Goal: Find specific page/section: Find specific page/section

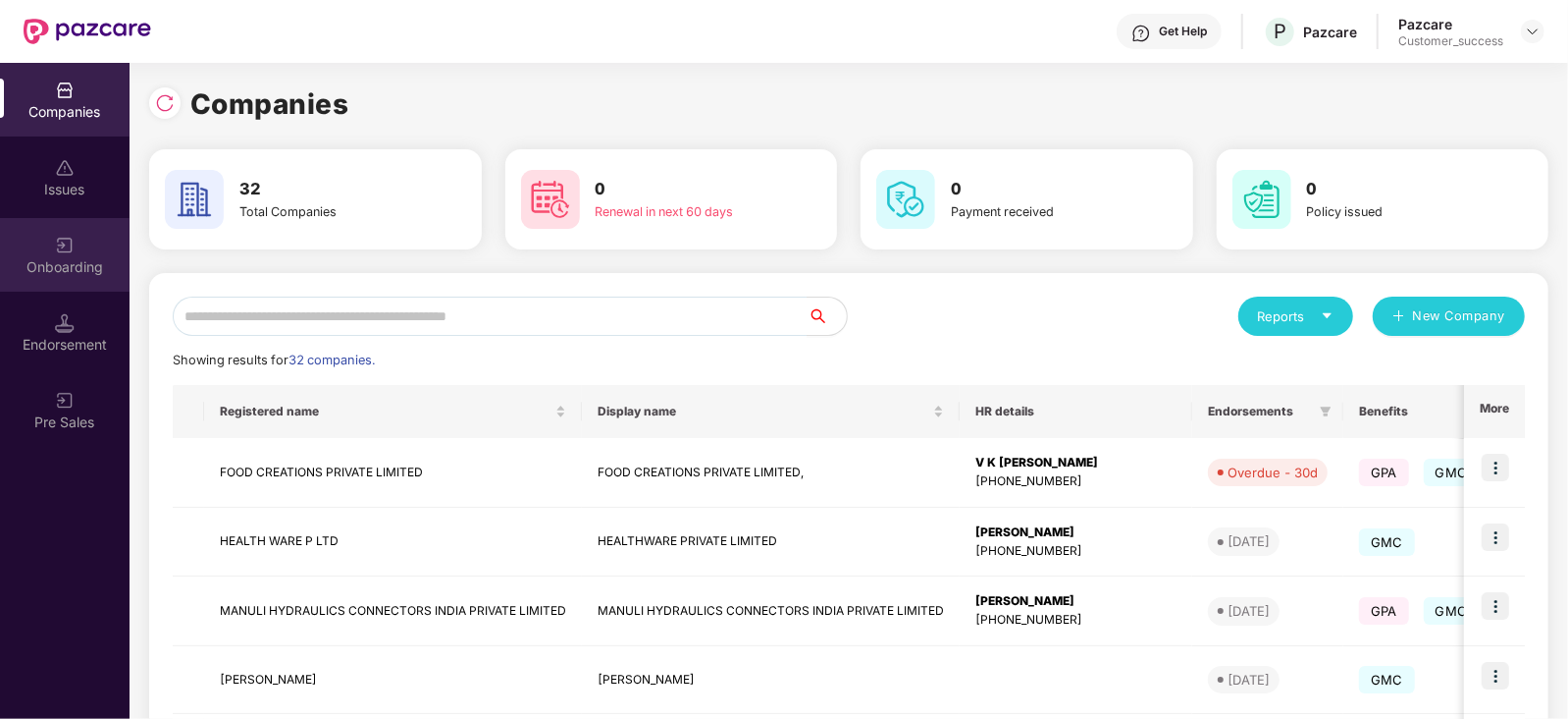
click at [76, 253] on div "Onboarding" at bounding box center [65, 254] width 130 height 74
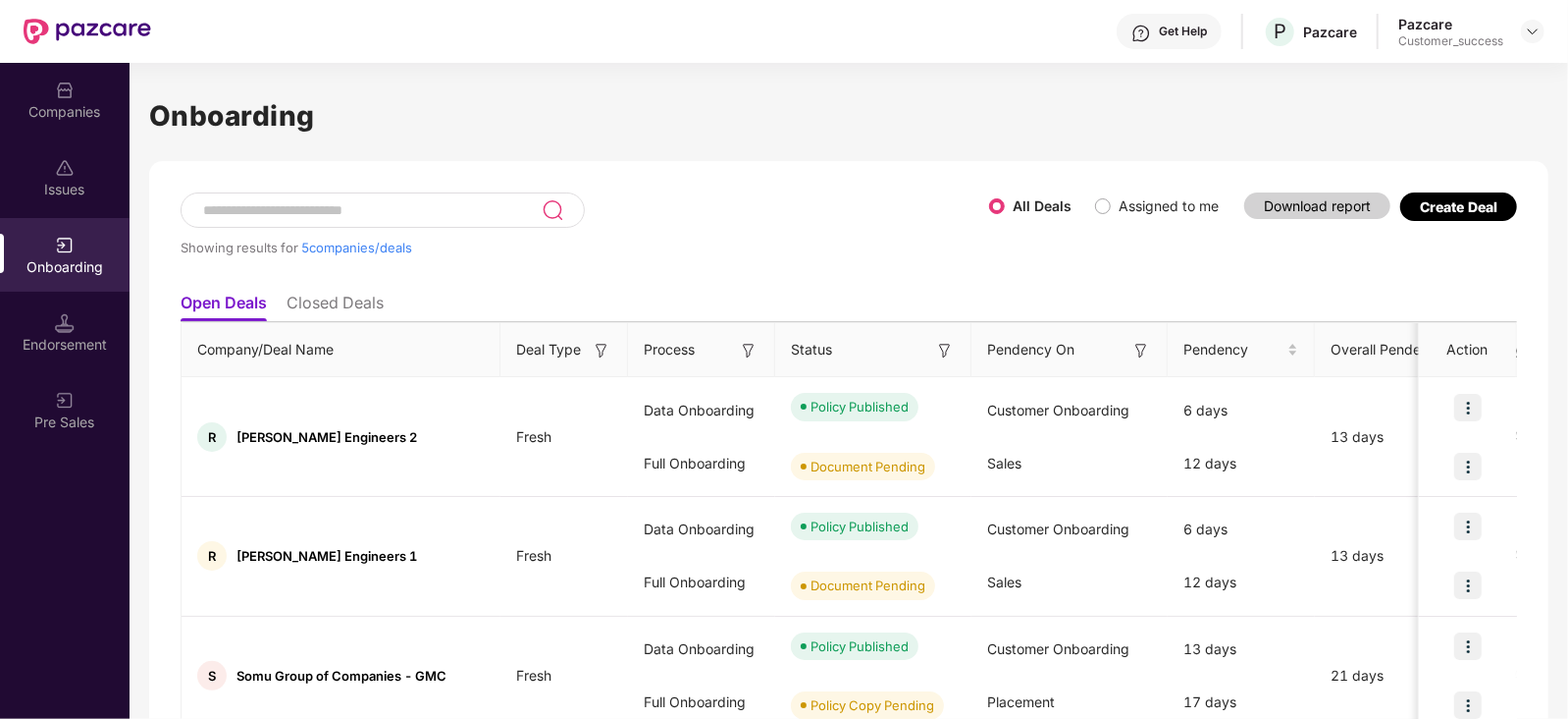
click at [326, 216] on input at bounding box center [371, 210] width 341 height 17
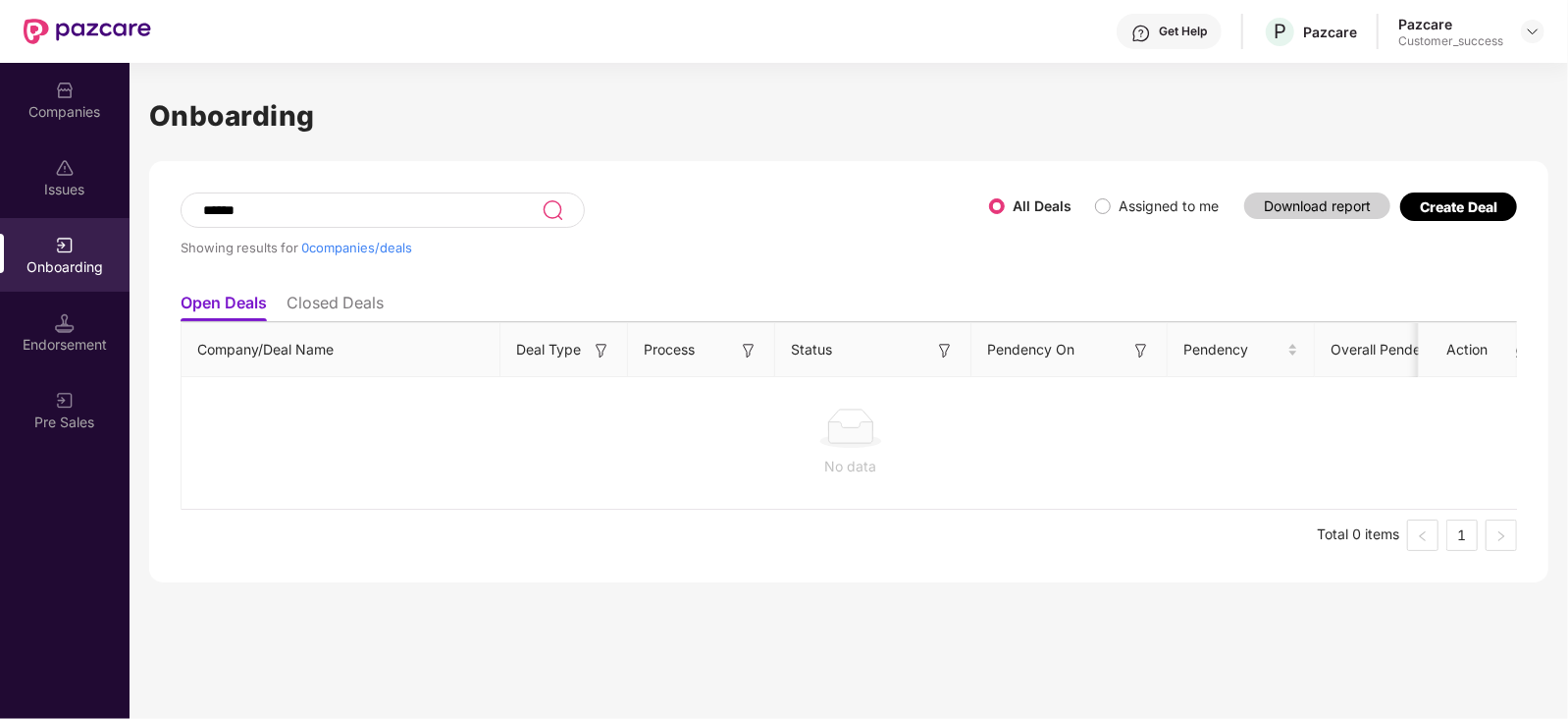
type input "******"
click at [1119, 218] on div "All Deals Assigned to me" at bounding box center [1112, 206] width 245 height 31
click at [1100, 195] on label "Assigned to me" at bounding box center [1162, 206] width 132 height 22
click at [329, 304] on li "Closed Deals" at bounding box center [335, 306] width 97 height 28
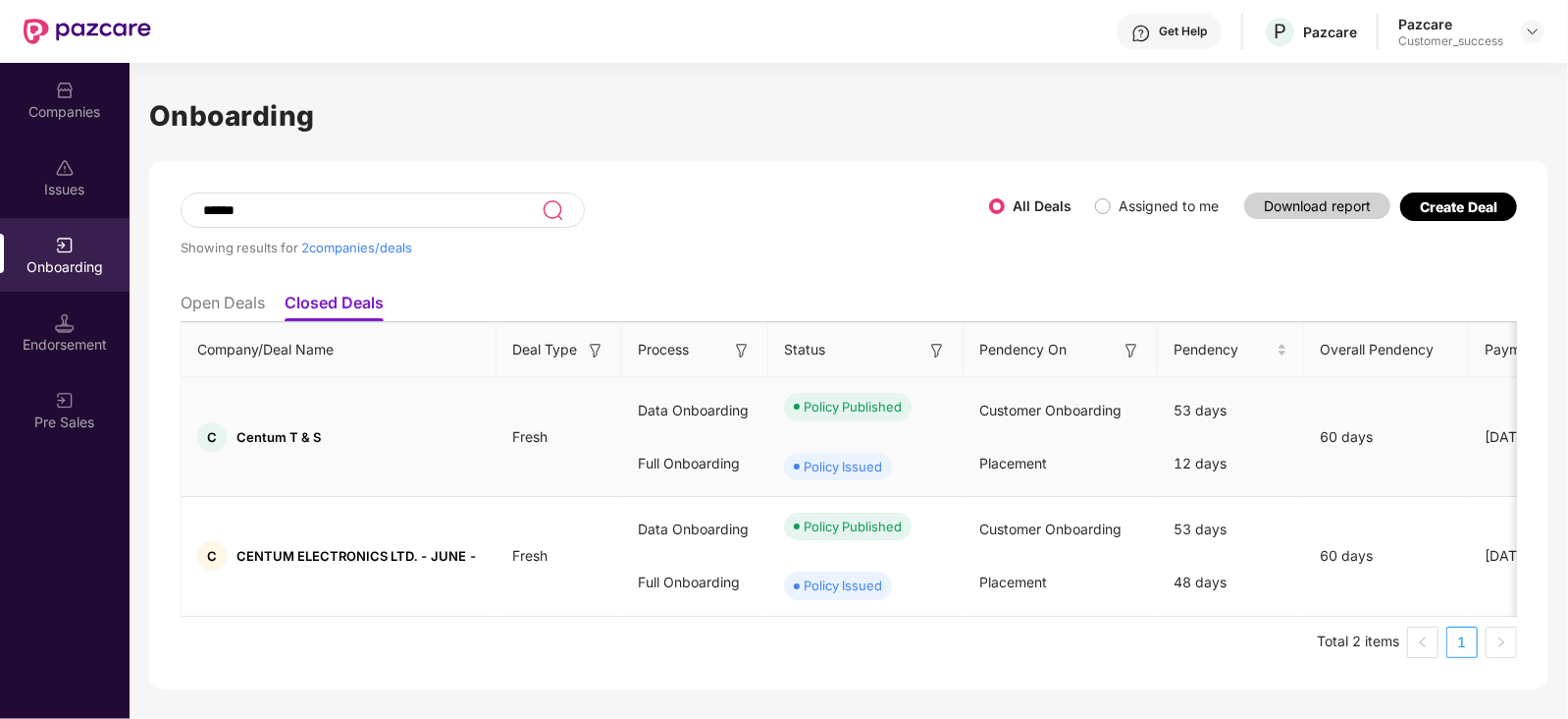
click at [288, 429] on span "Centum T & S" at bounding box center [279, 437] width 84 height 16
click at [285, 442] on span "Centum T & S" at bounding box center [279, 437] width 84 height 16
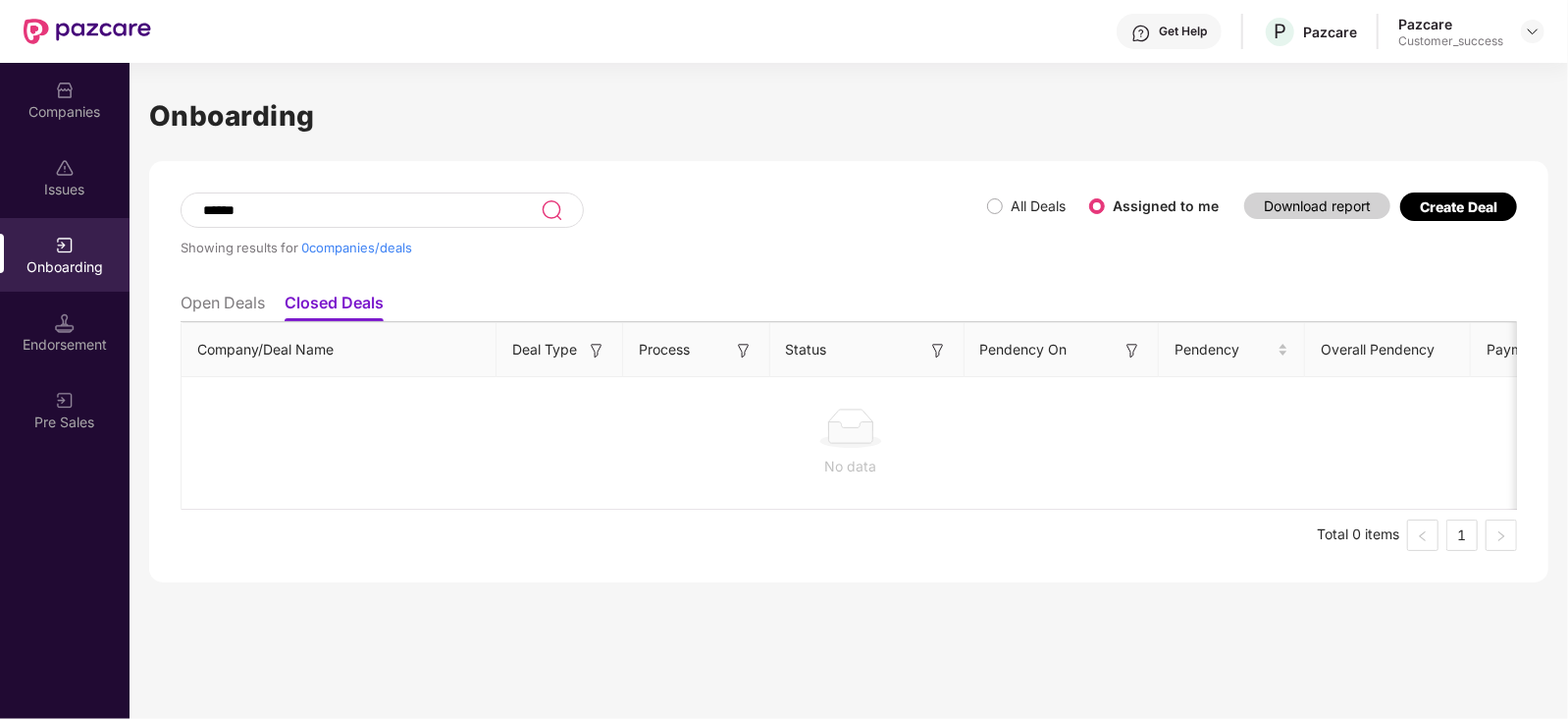
click at [61, 257] on div "Onboarding" at bounding box center [65, 267] width 130 height 20
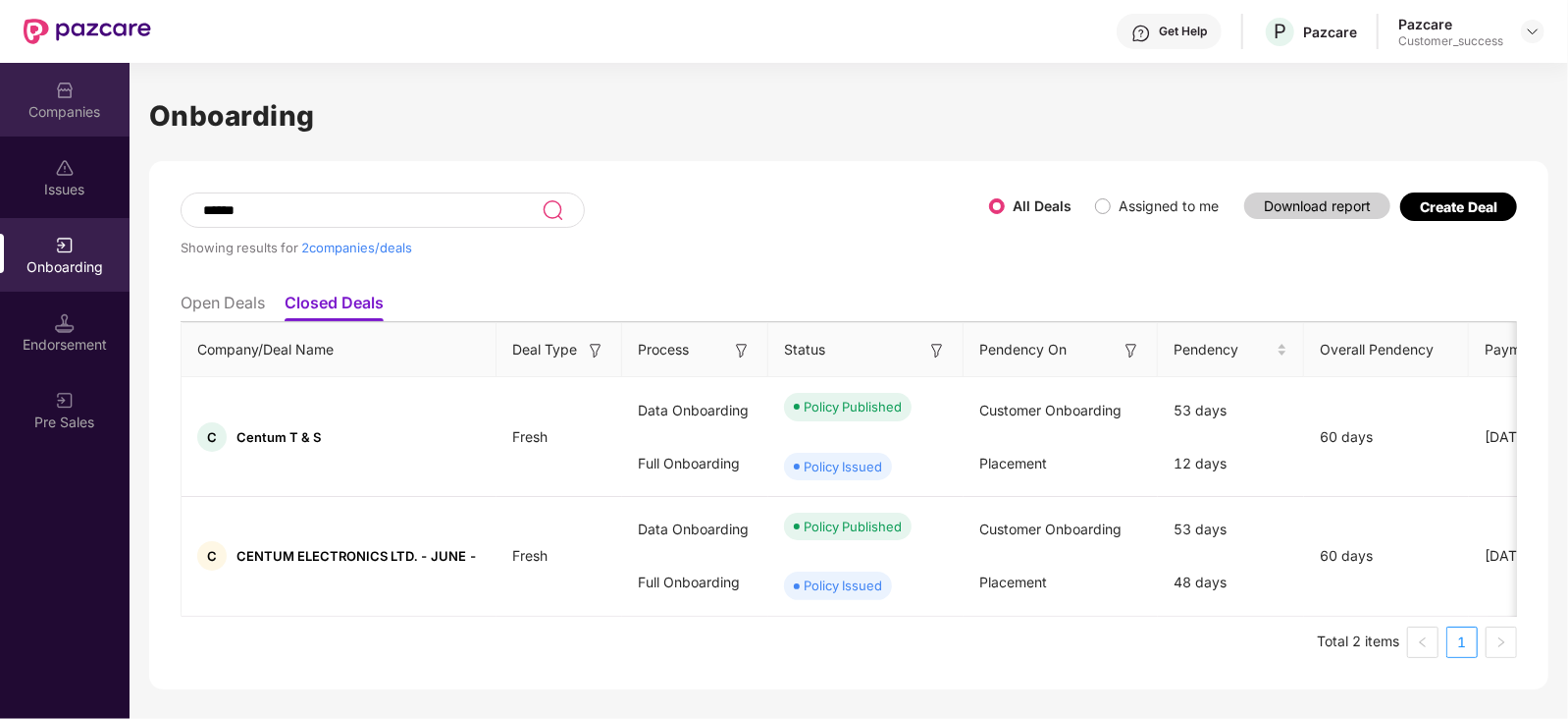
click at [68, 89] on img at bounding box center [65, 90] width 20 height 20
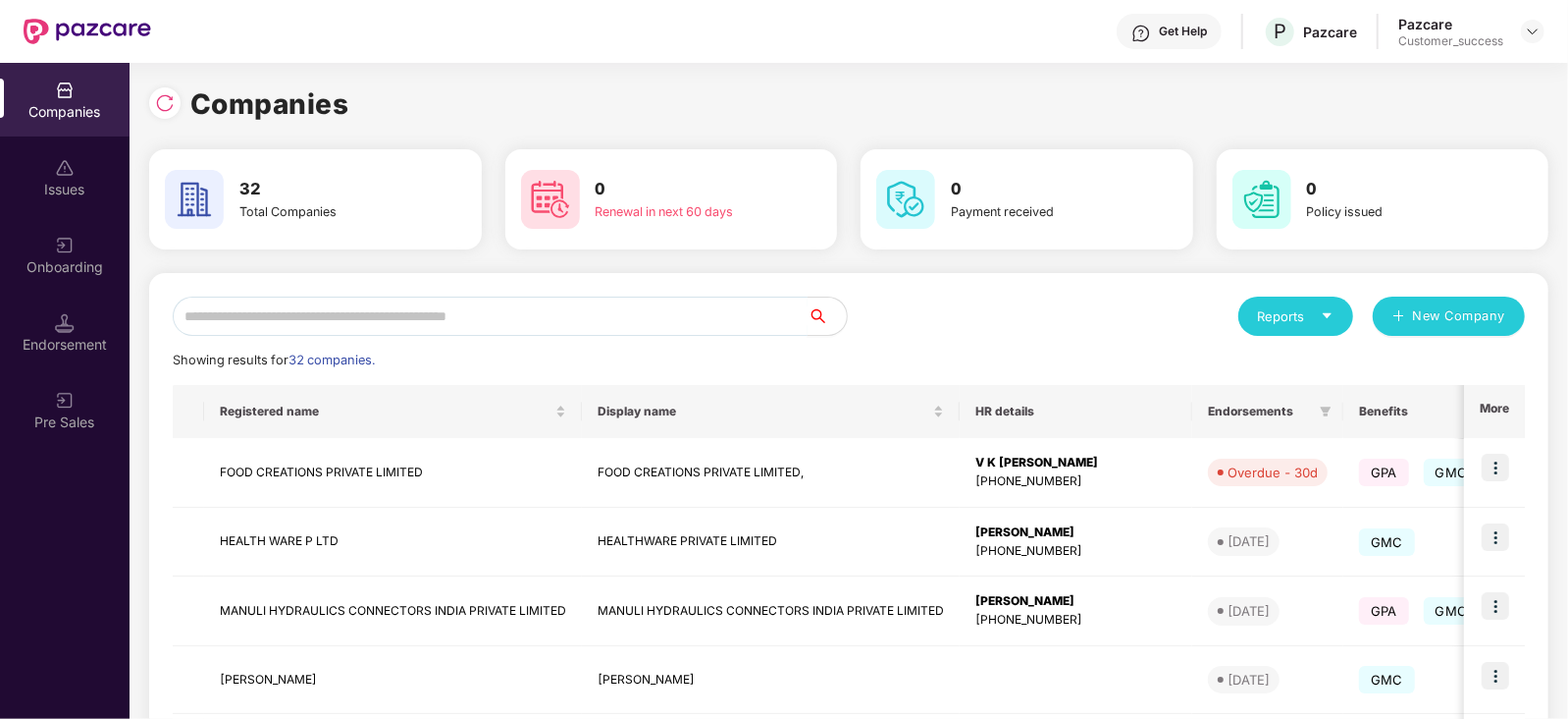
click at [396, 328] on input "text" at bounding box center [490, 316] width 635 height 39
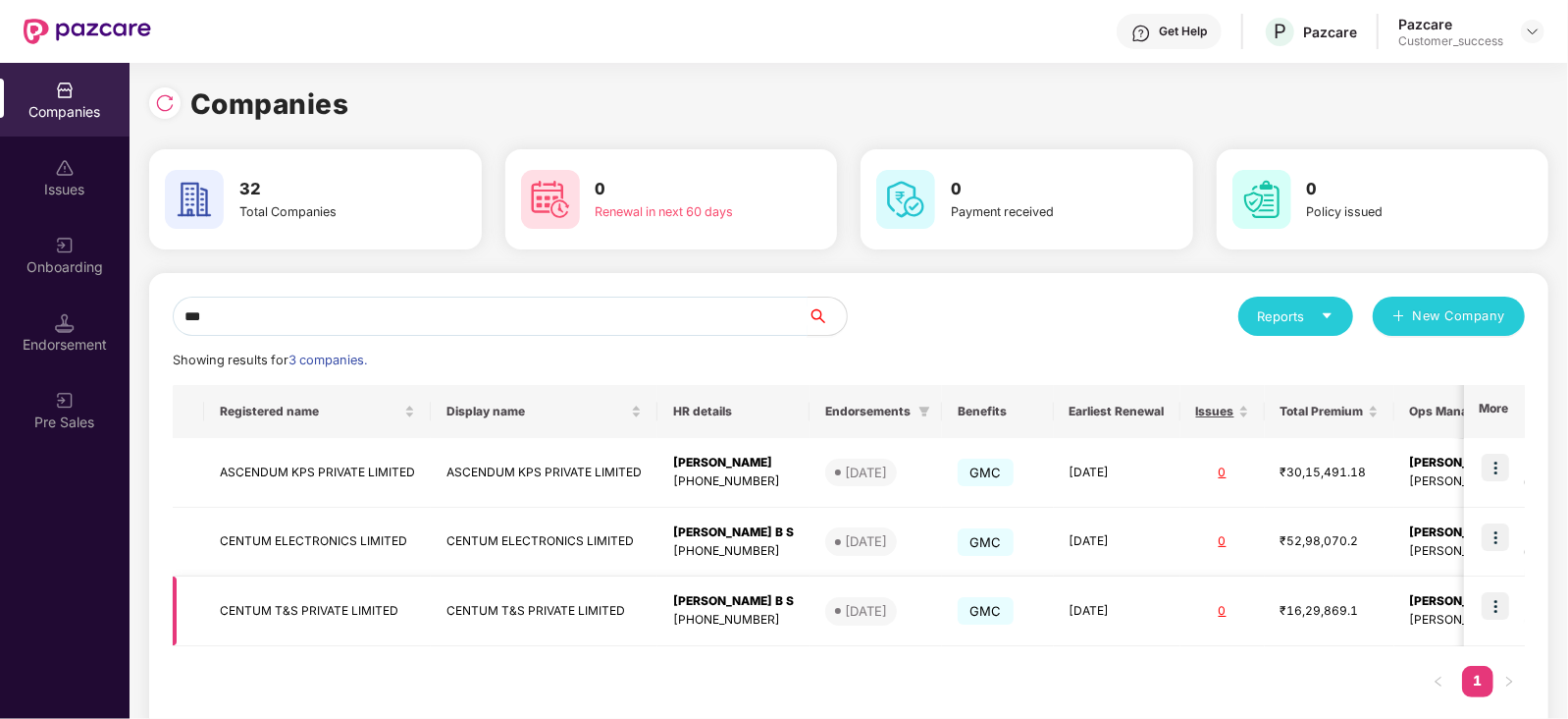
type input "***"
click at [697, 594] on div "Raghavendra Rao B S" at bounding box center [733, 601] width 121 height 19
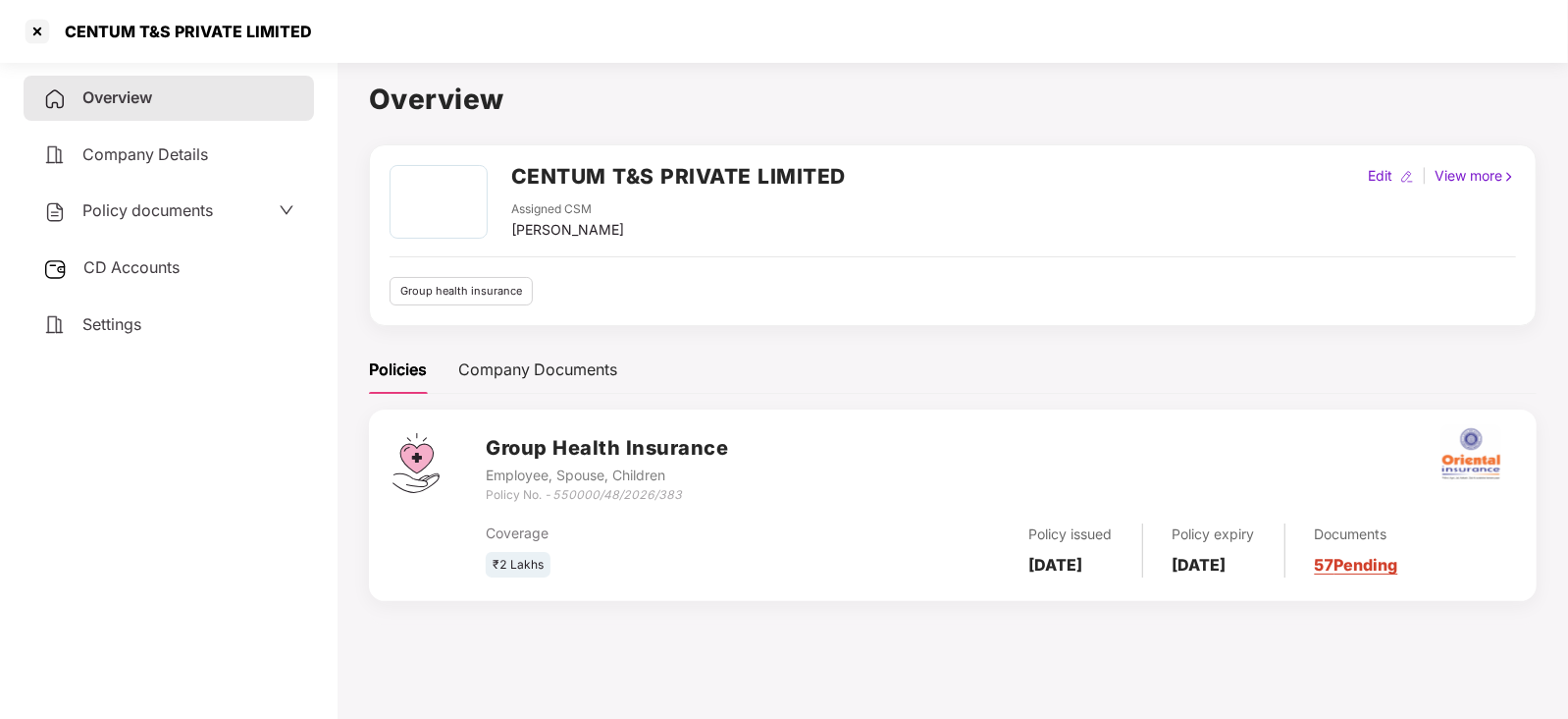
click at [182, 154] on span "Company Details" at bounding box center [145, 154] width 126 height 20
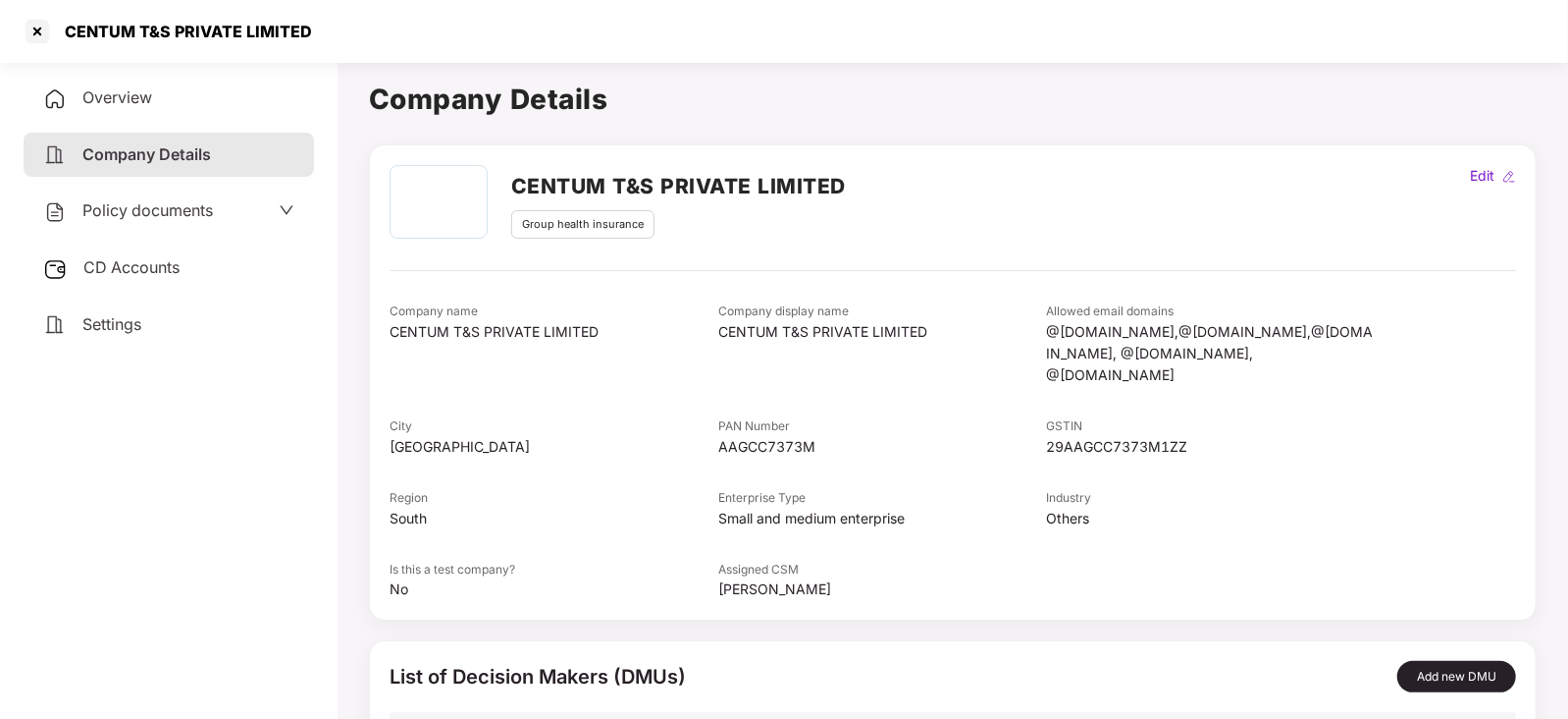
click at [289, 205] on icon "down" at bounding box center [287, 210] width 16 height 16
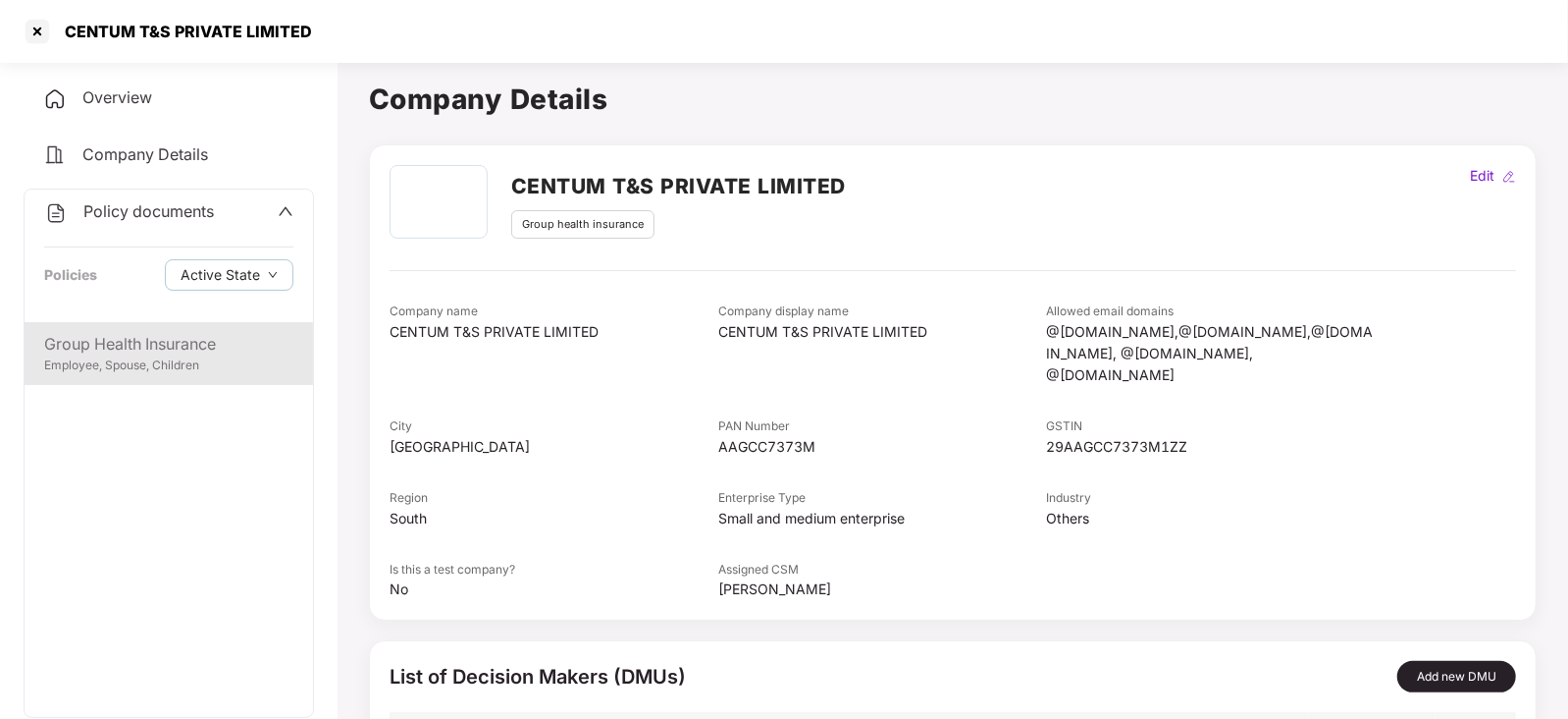
click at [152, 353] on div "Group Health Insurance" at bounding box center [169, 344] width 249 height 25
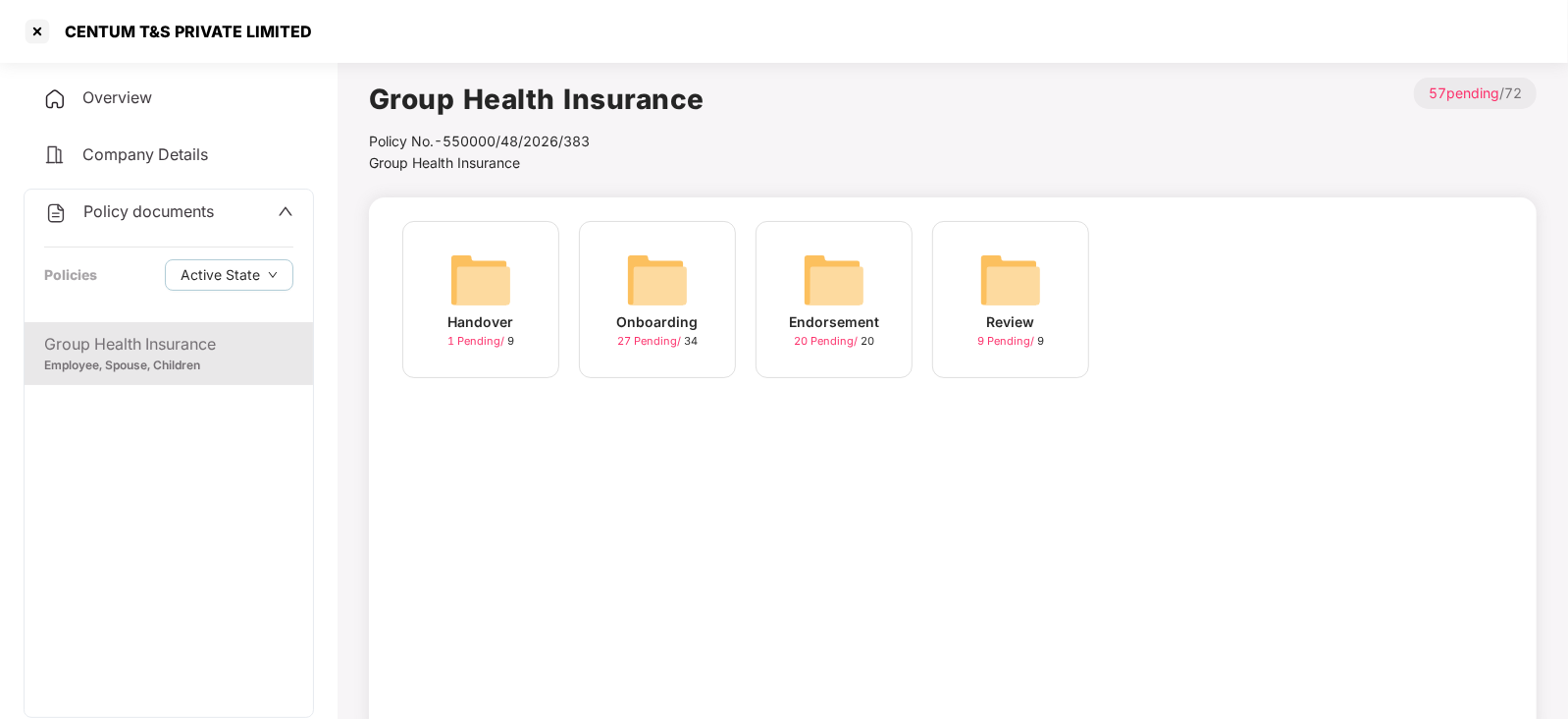
click at [481, 275] on img at bounding box center [481, 280] width 63 height 63
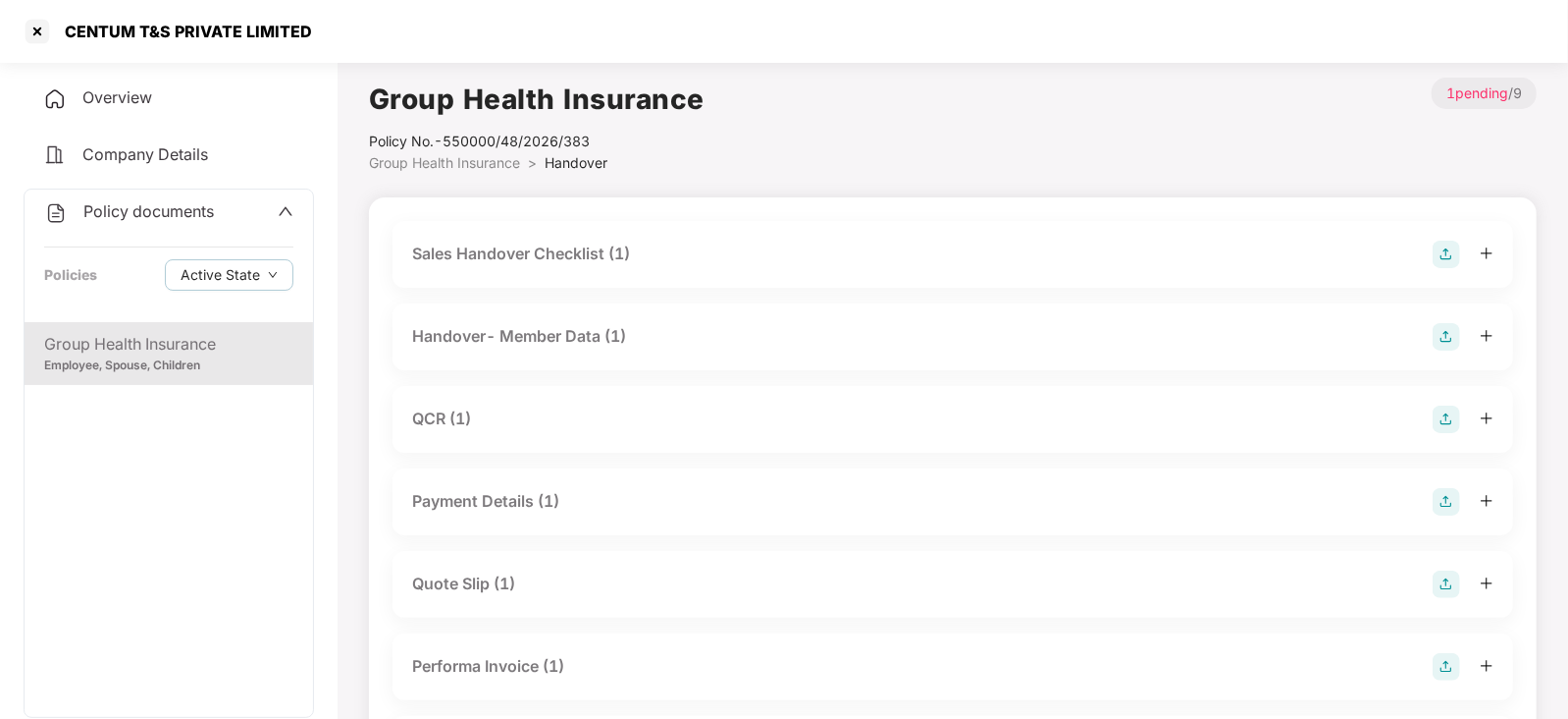
scroll to position [292, 0]
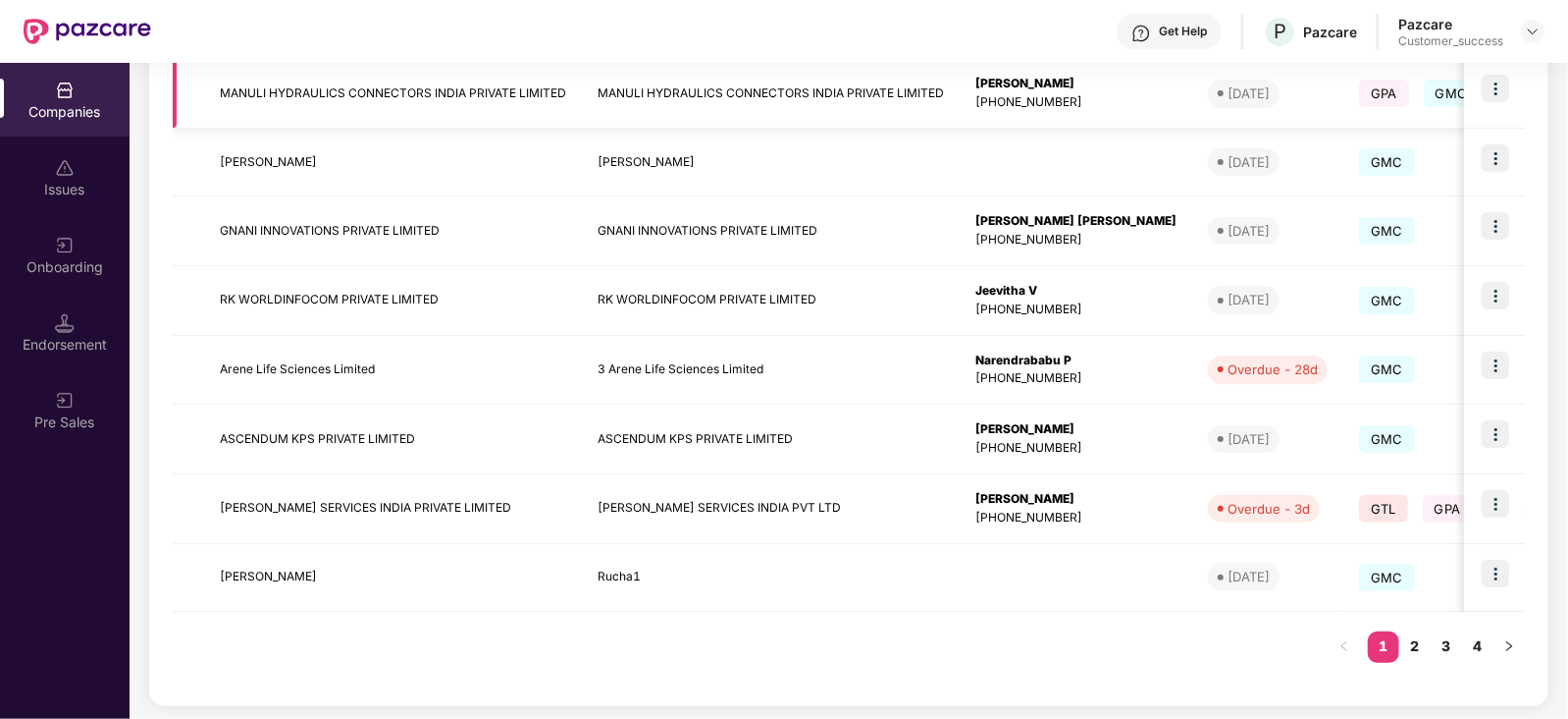
scroll to position [517, 0]
click at [1493, 568] on img at bounding box center [1496, 575] width 27 height 28
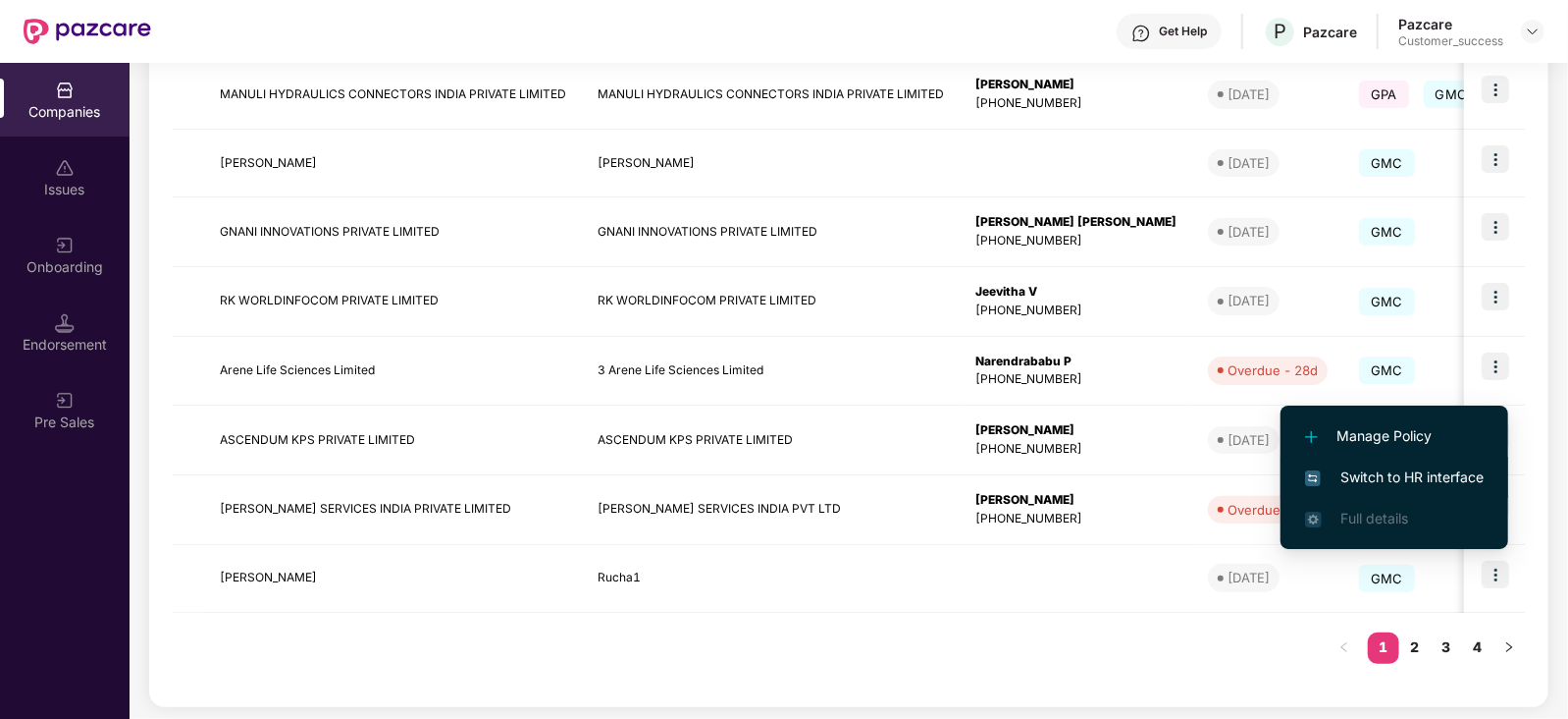
click at [1419, 474] on span "Switch to HR interface" at bounding box center [1395, 477] width 179 height 22
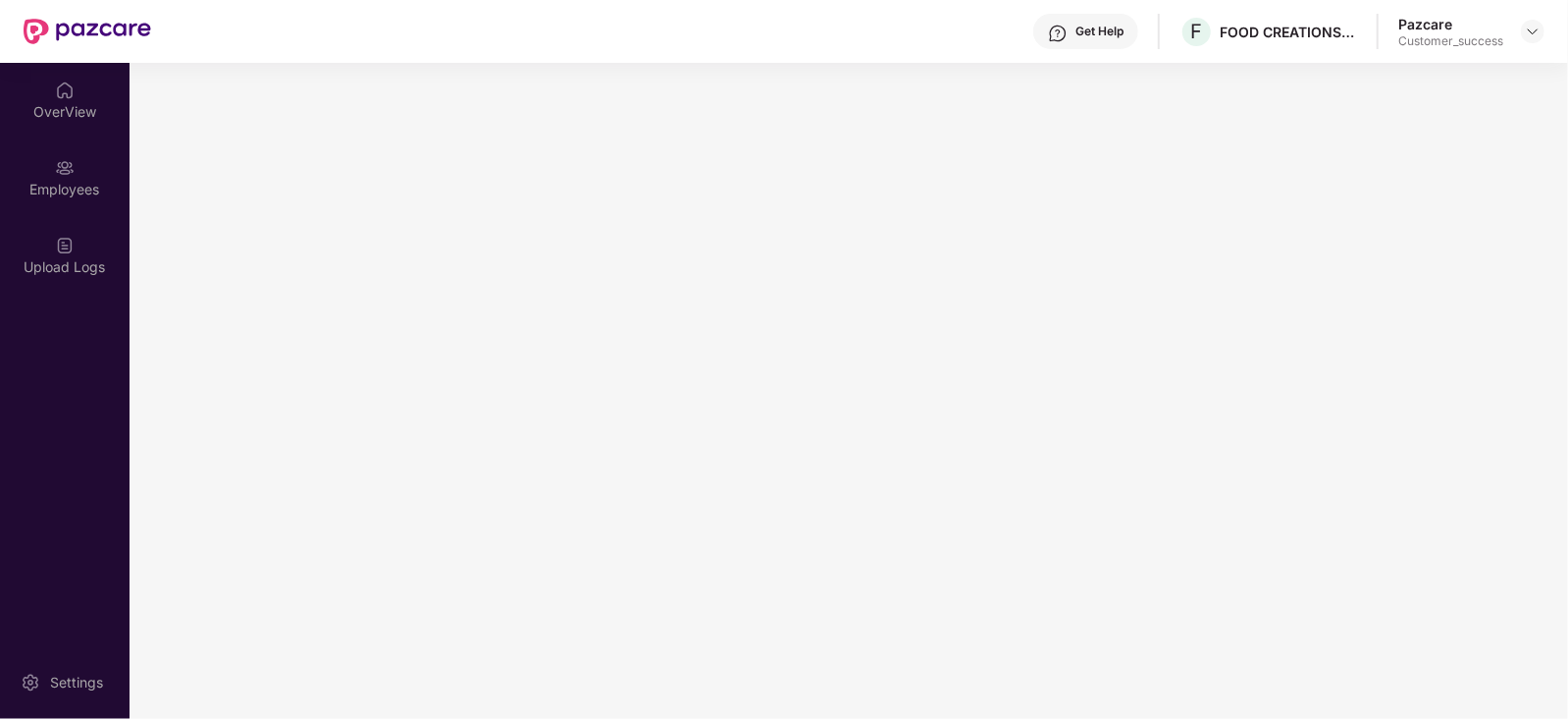
scroll to position [0, 0]
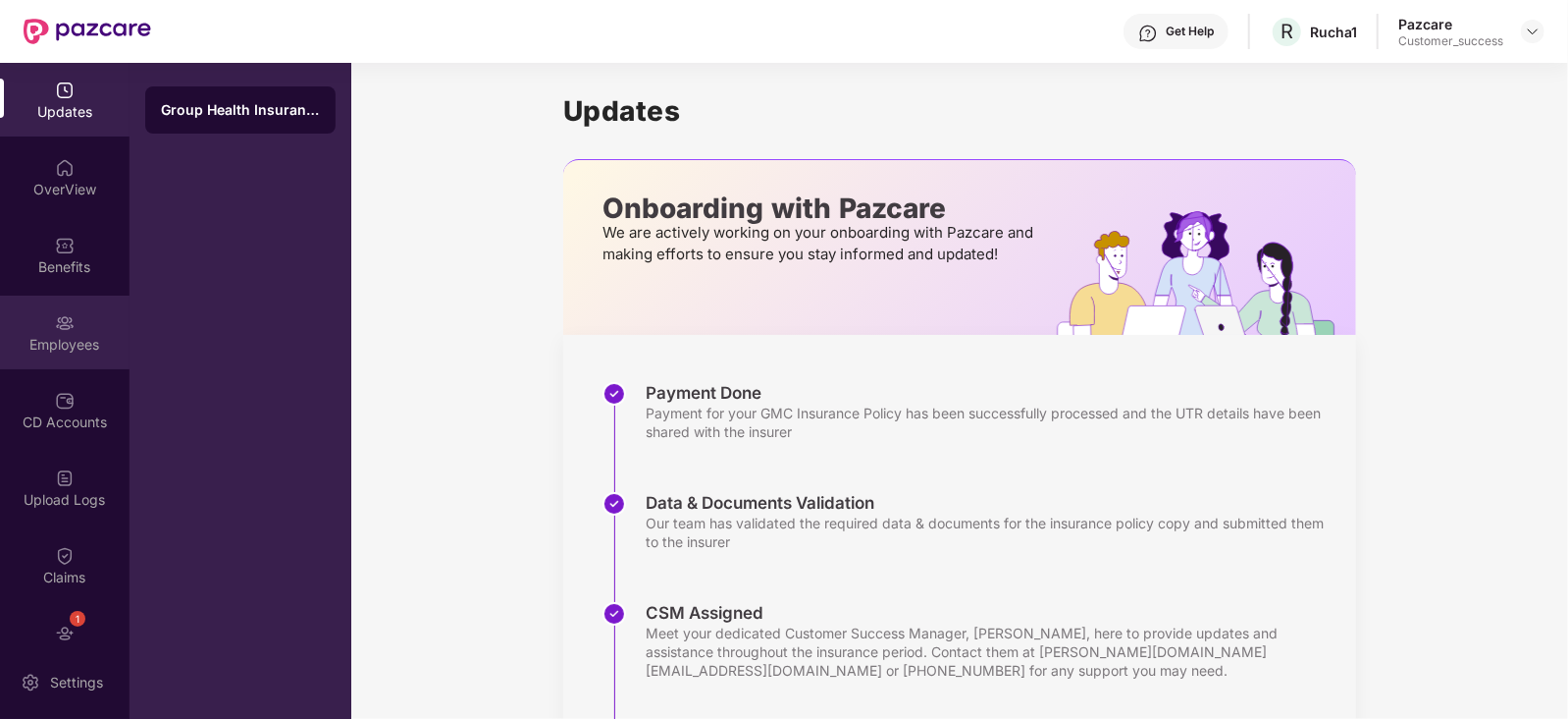
click at [58, 345] on div "Employees" at bounding box center [65, 345] width 130 height 20
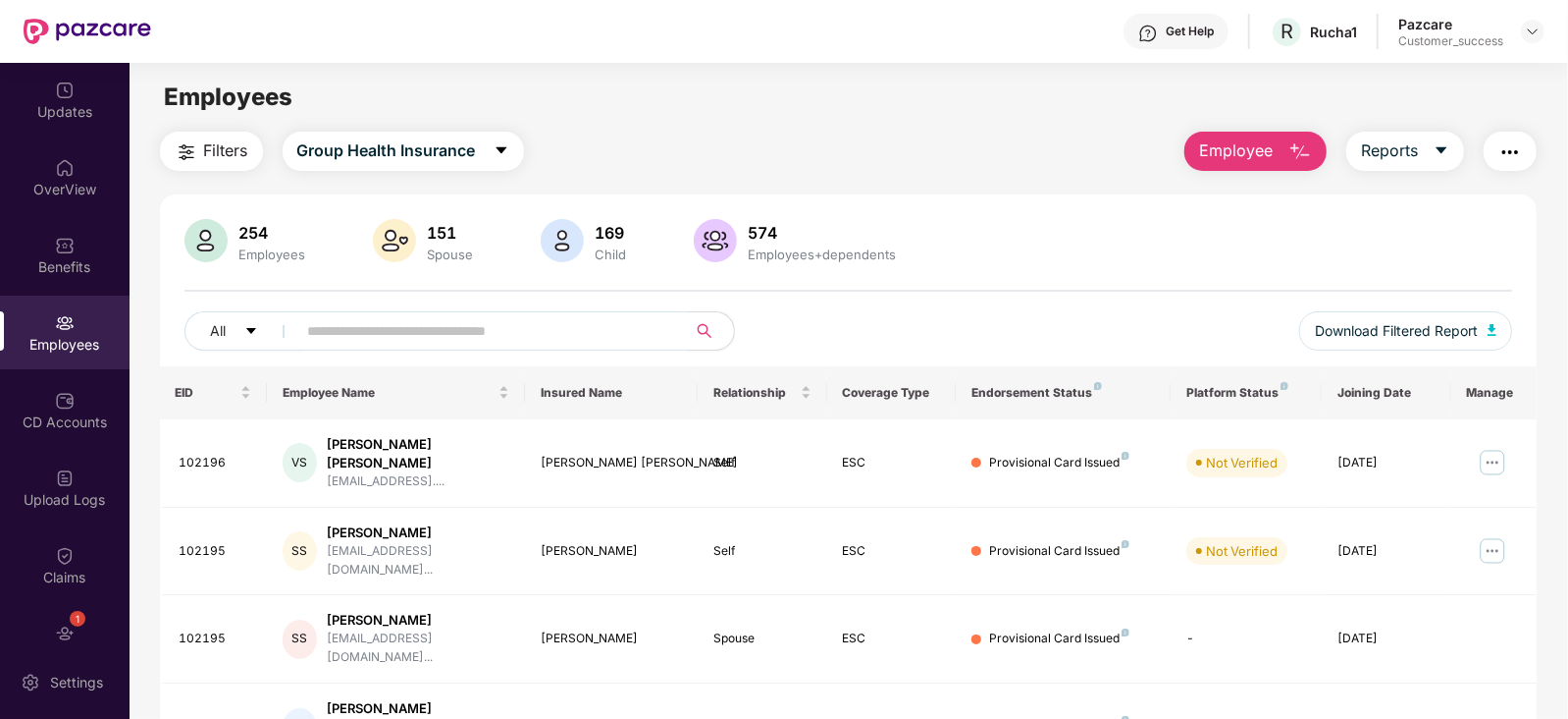
click at [379, 335] on input "text" at bounding box center [484, 331] width 352 height 29
paste input "**********"
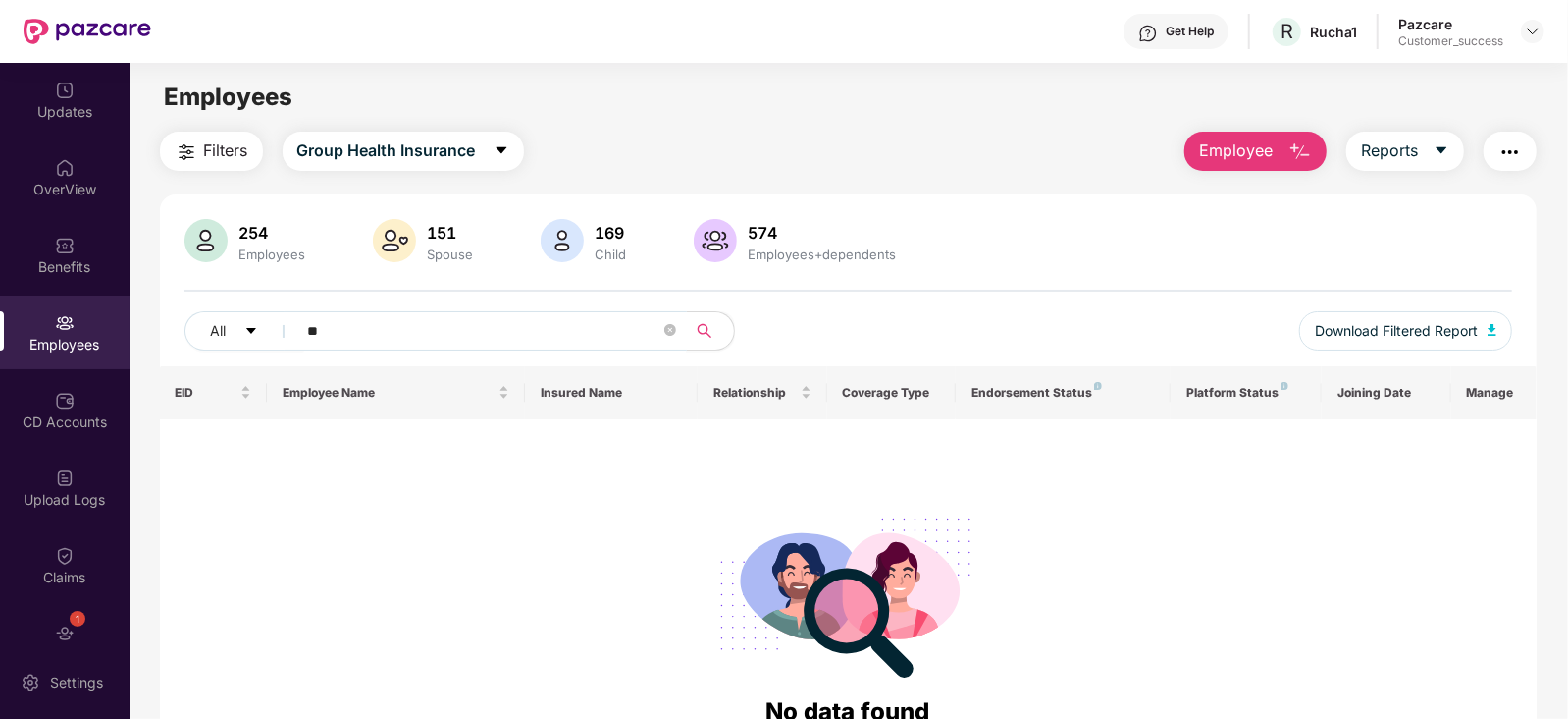
type input "*"
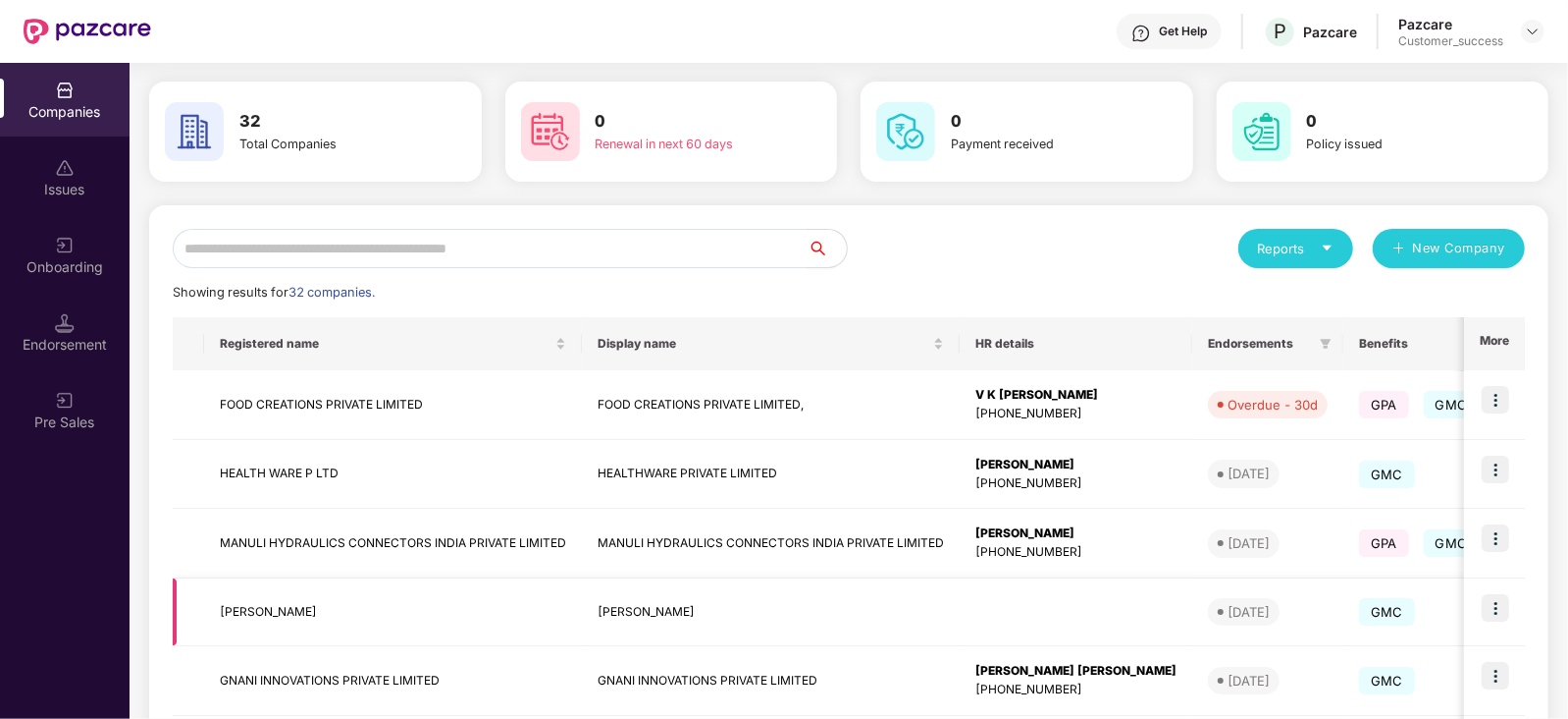
scroll to position [69, 0]
click at [1496, 601] on img at bounding box center [1496, 607] width 27 height 28
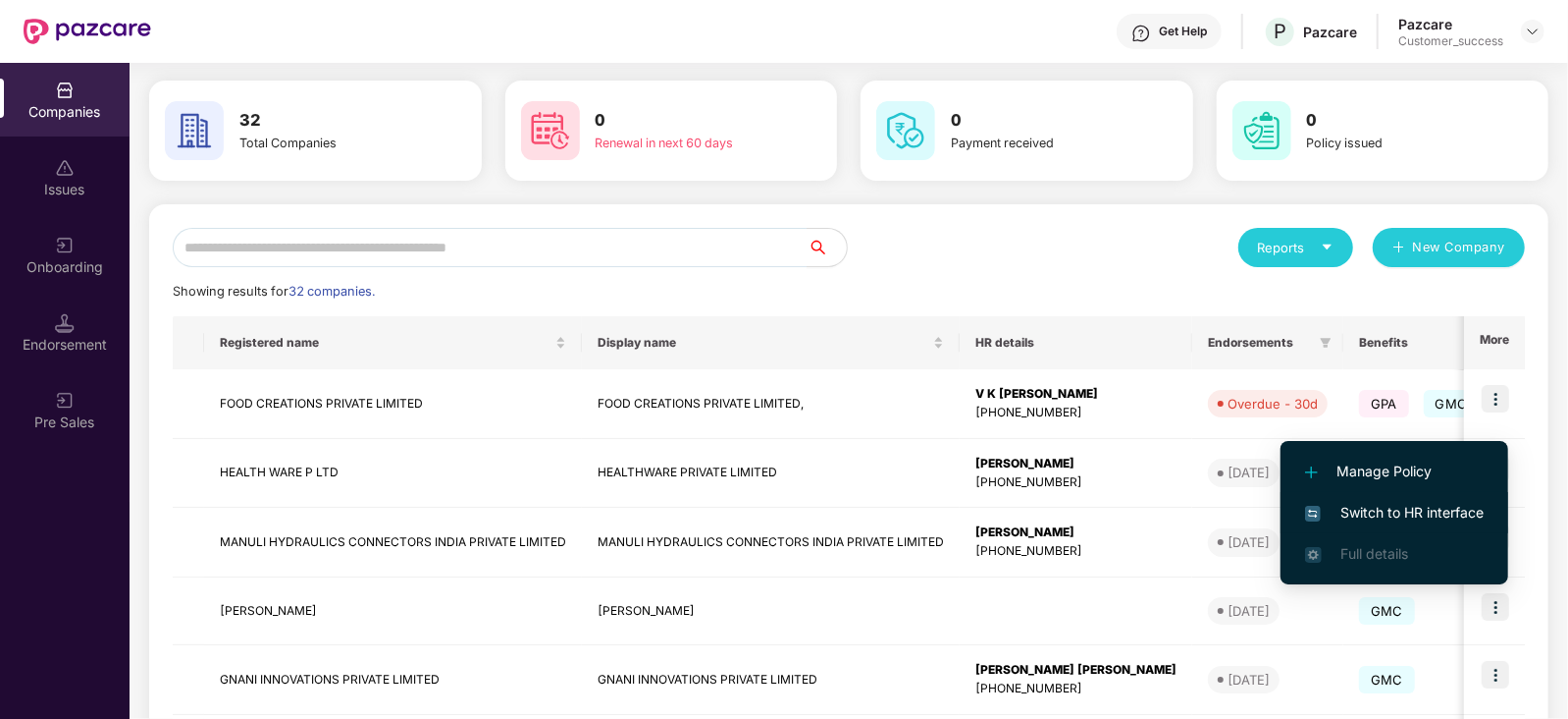
click at [1409, 509] on span "Switch to HR interface" at bounding box center [1395, 513] width 179 height 22
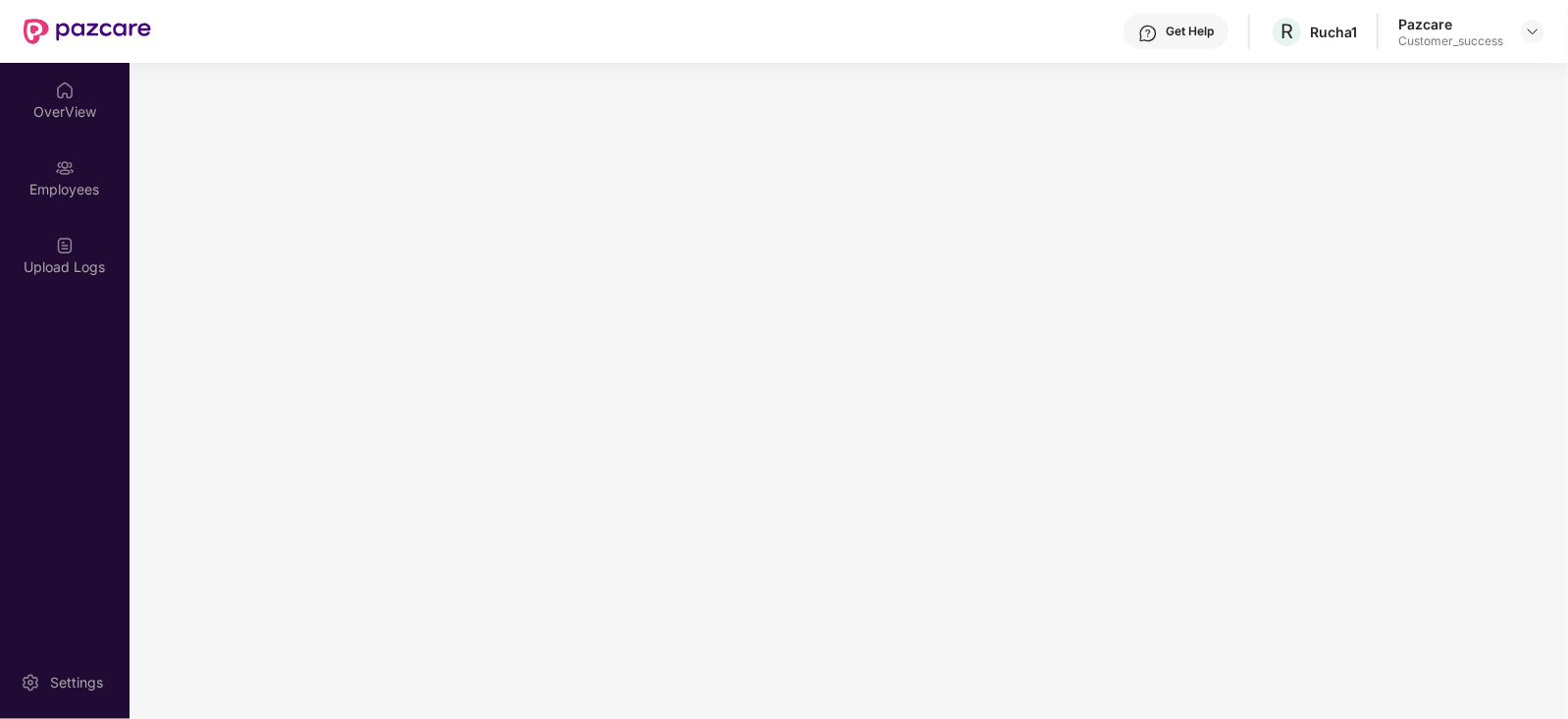
scroll to position [0, 0]
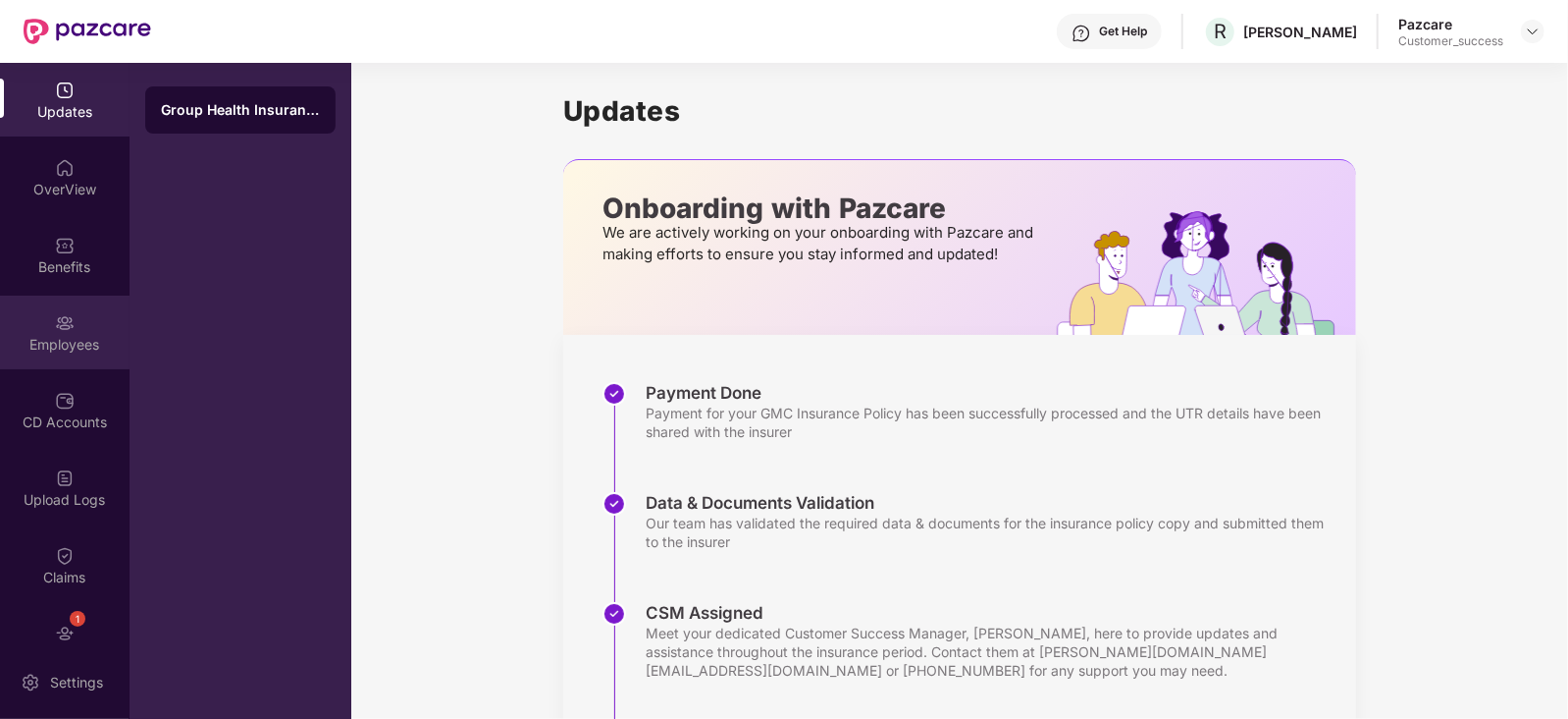
click at [62, 346] on div "Employees" at bounding box center [65, 345] width 130 height 20
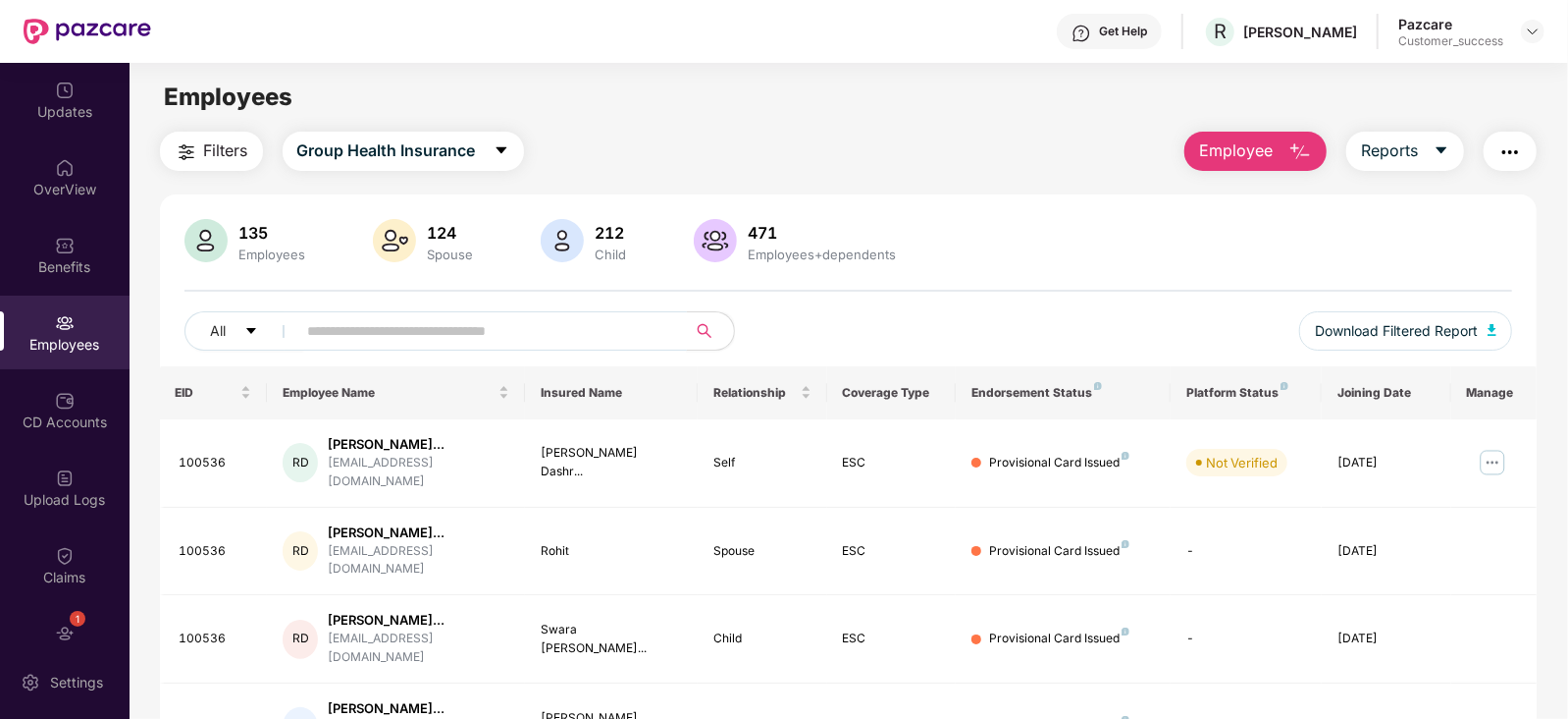
click at [349, 331] on input "text" at bounding box center [484, 331] width 352 height 29
paste input "**********"
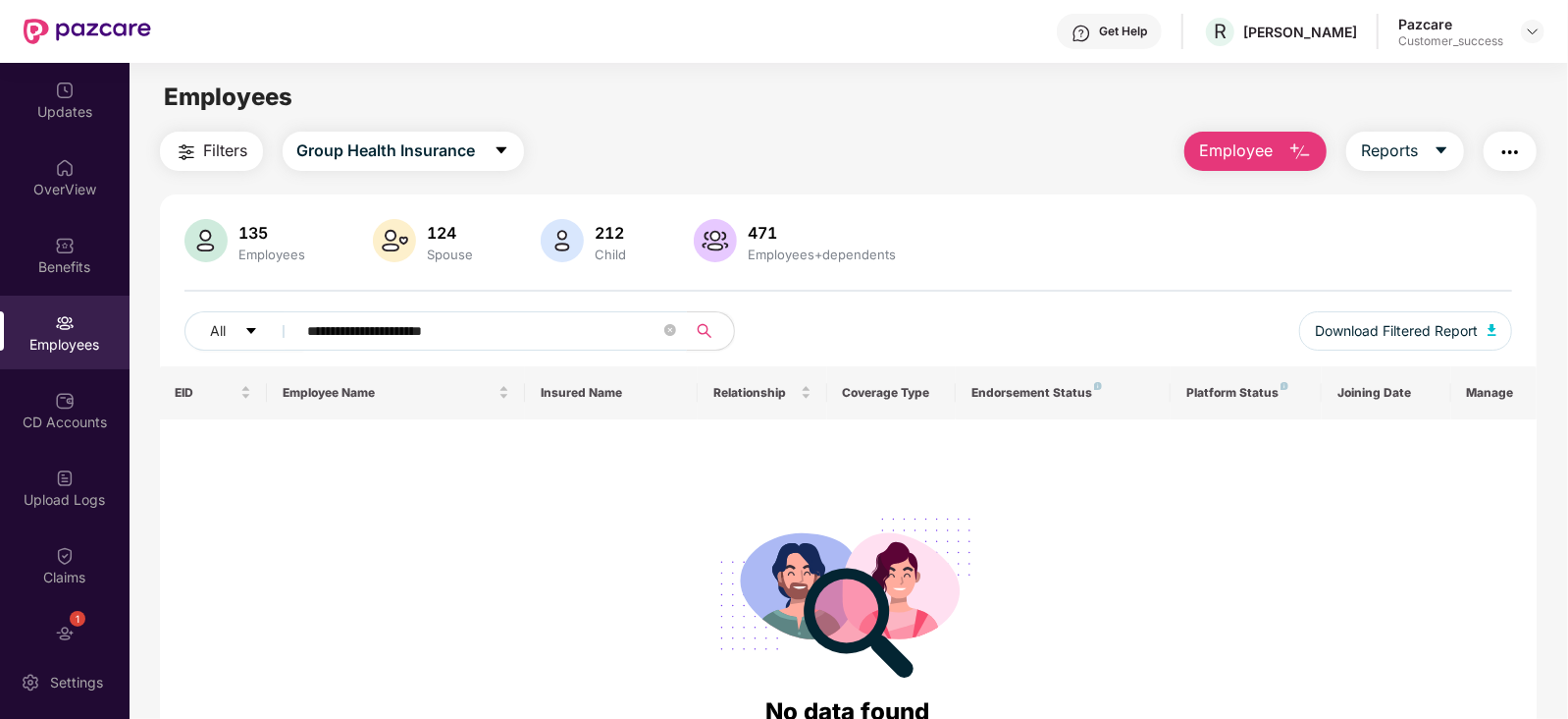
type input "**********"
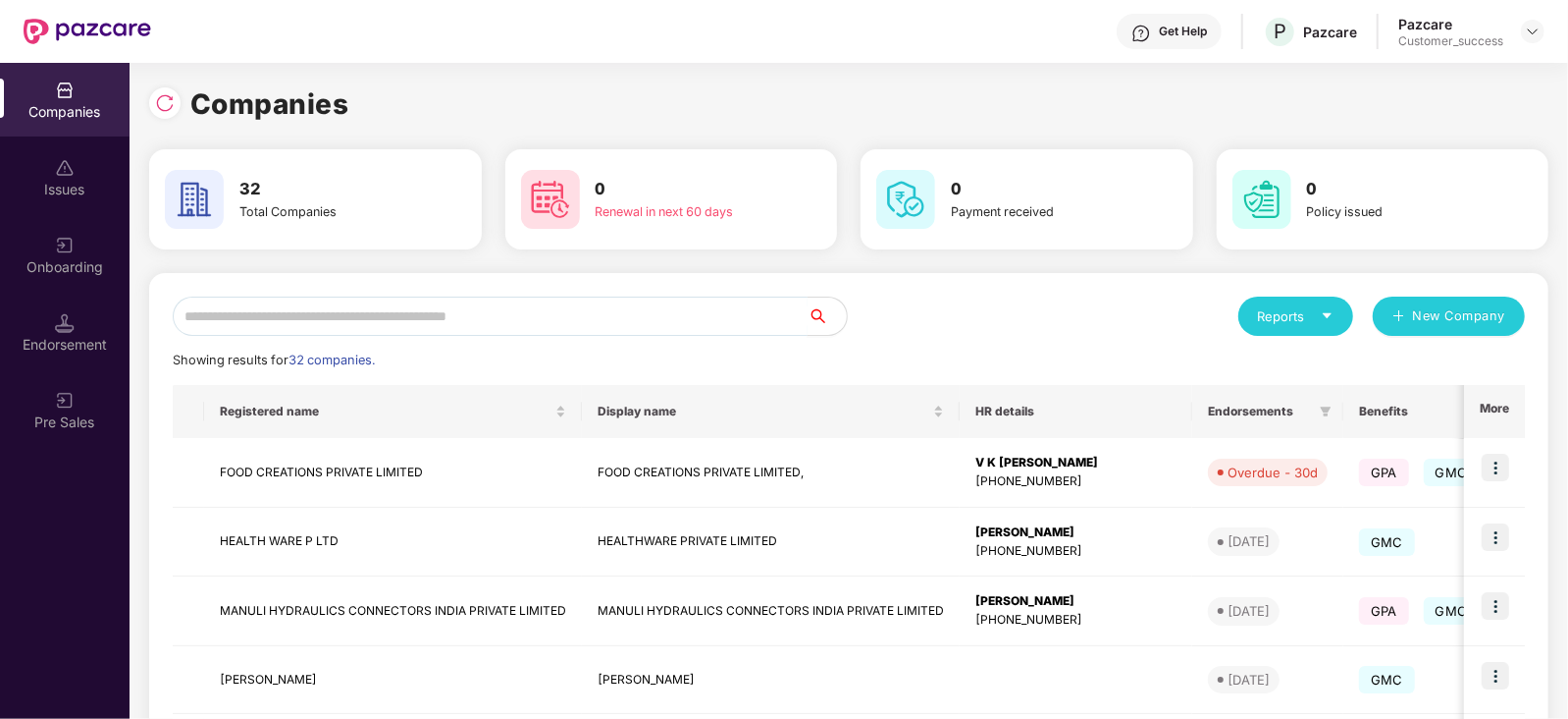
click at [324, 320] on input "text" at bounding box center [490, 316] width 635 height 39
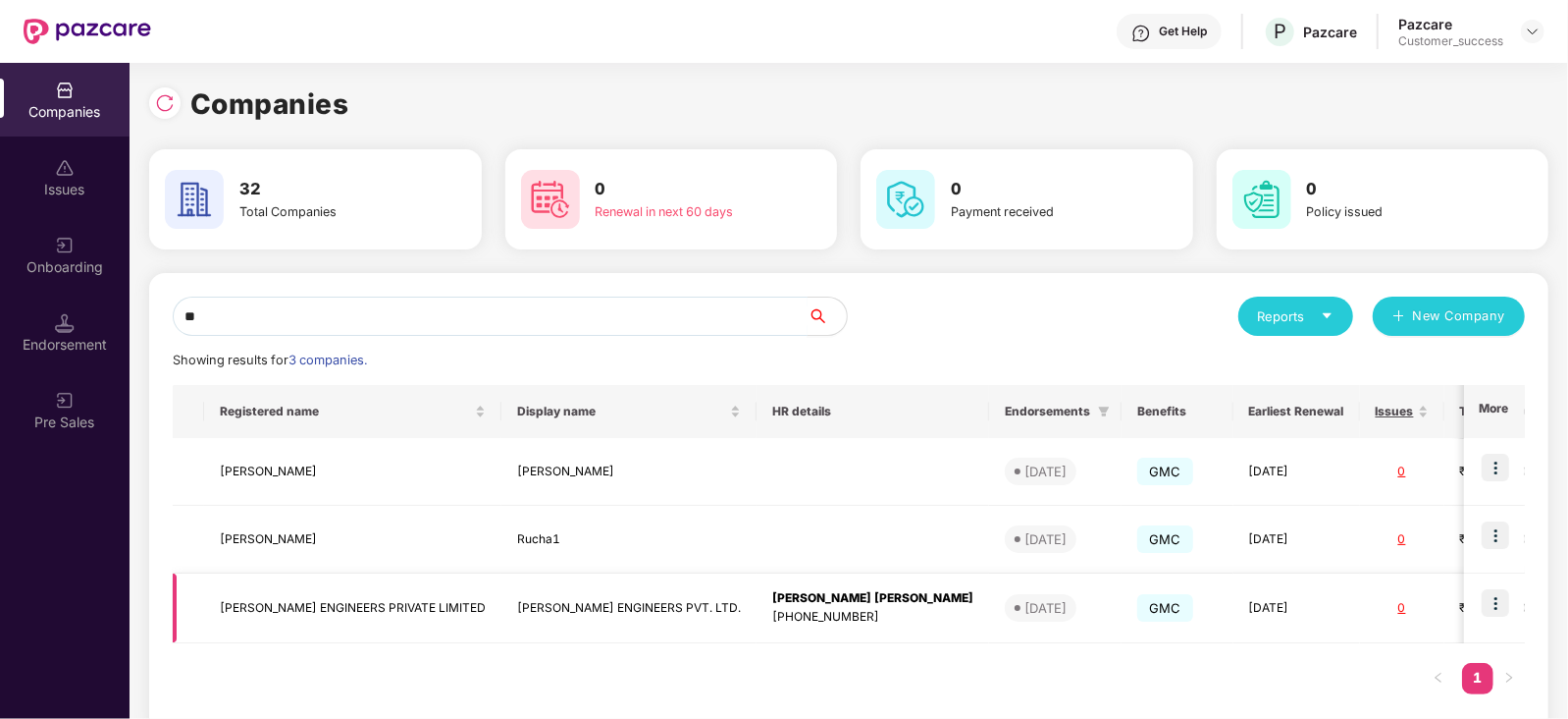
type input "**"
click at [1487, 597] on img at bounding box center [1496, 603] width 27 height 28
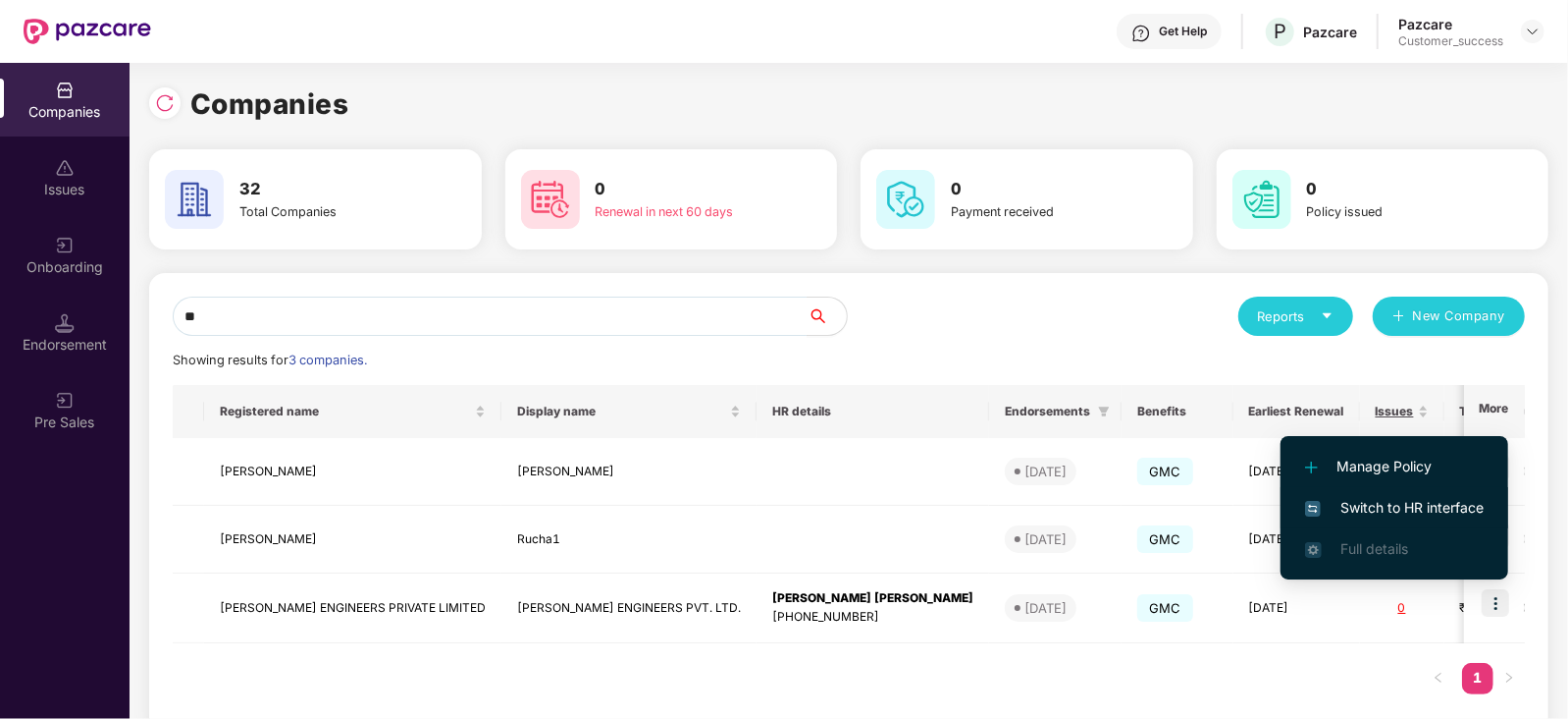
click at [1398, 505] on span "Switch to HR interface" at bounding box center [1395, 508] width 179 height 22
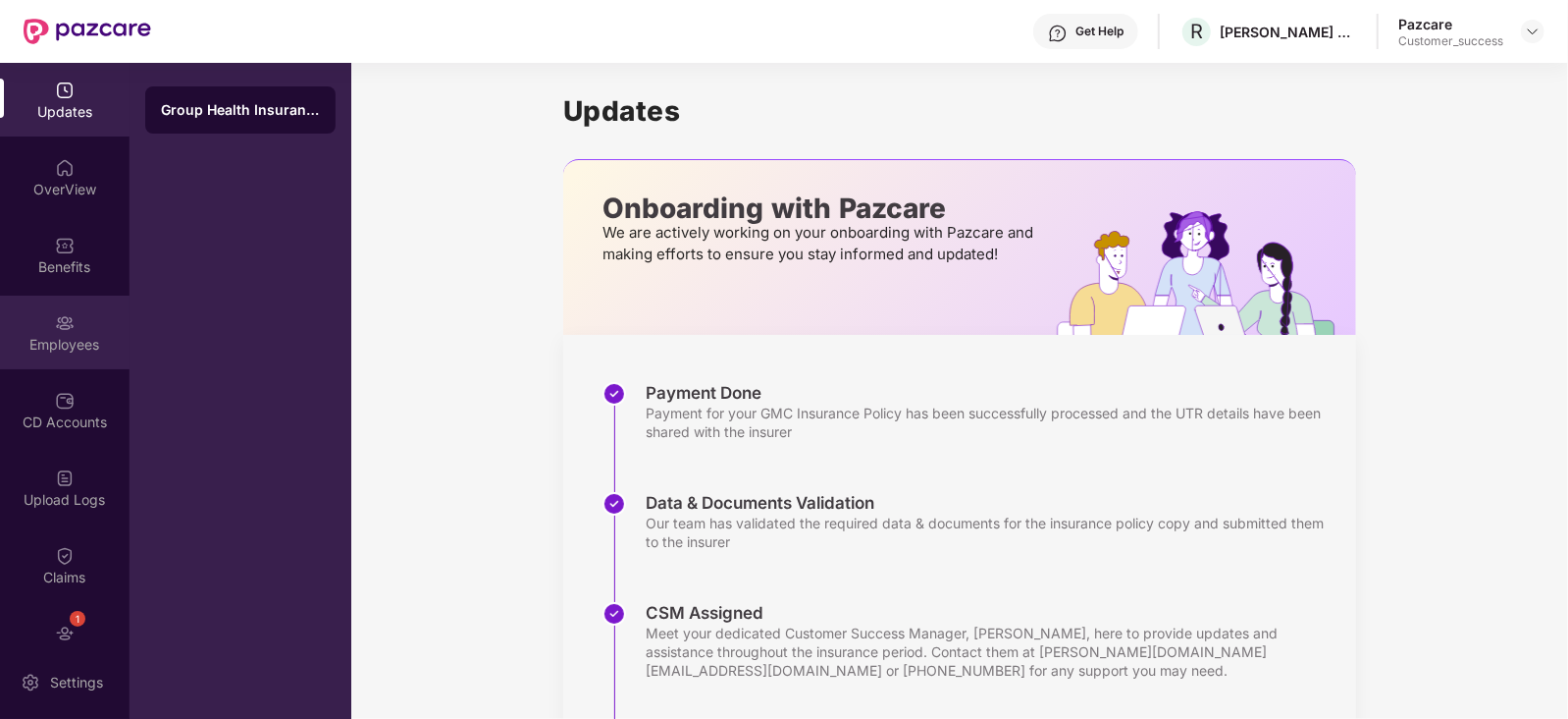
click at [70, 326] on img at bounding box center [65, 323] width 20 height 20
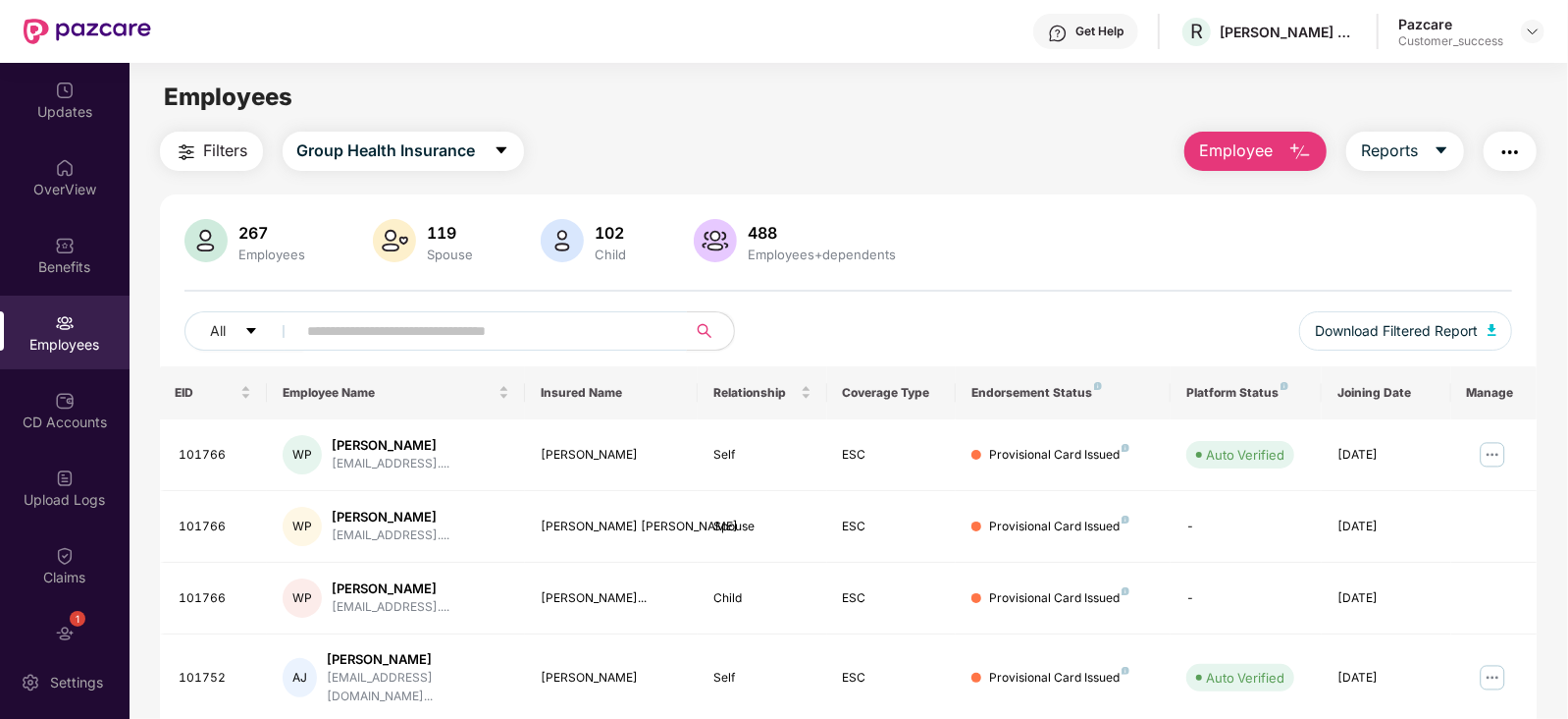
click at [343, 332] on input "text" at bounding box center [484, 331] width 352 height 29
paste input "**********"
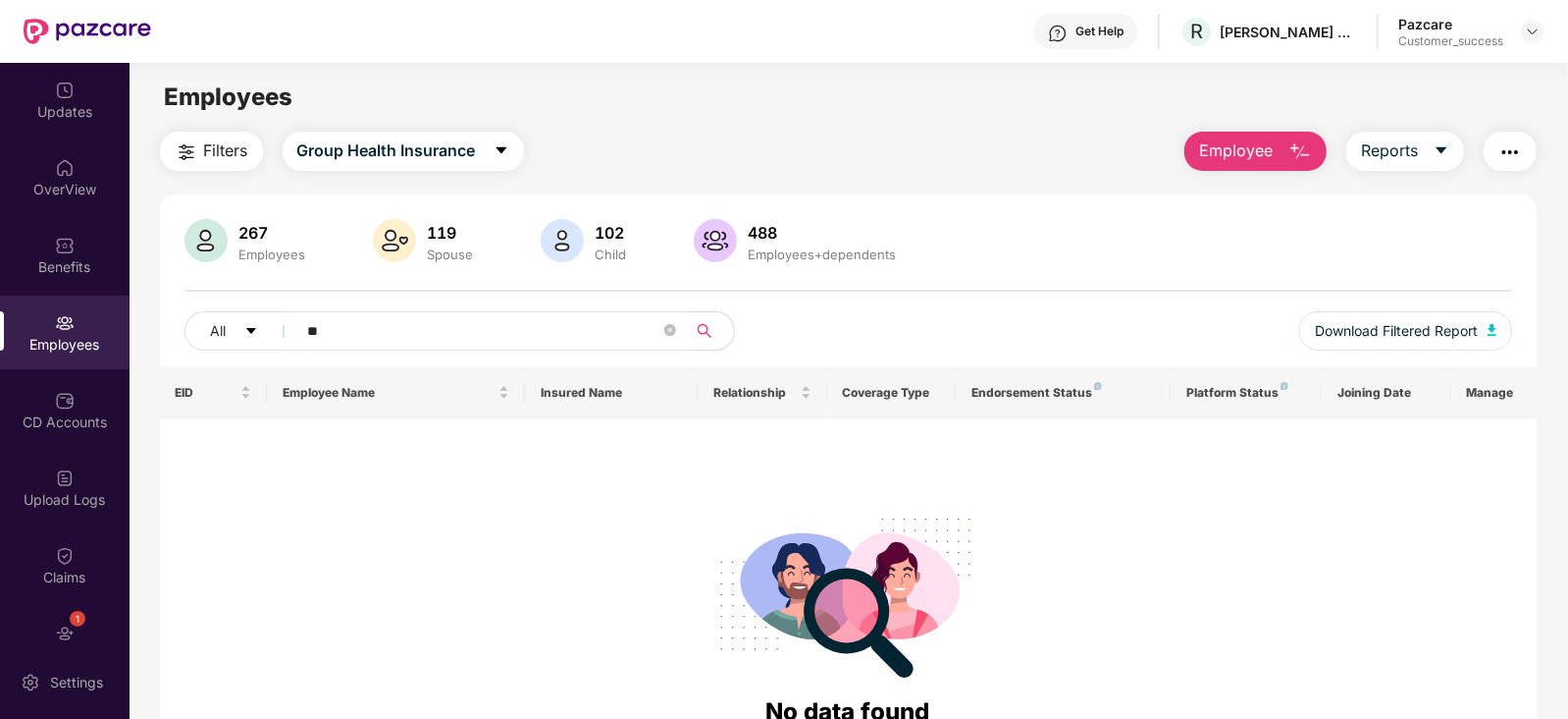
type input "*"
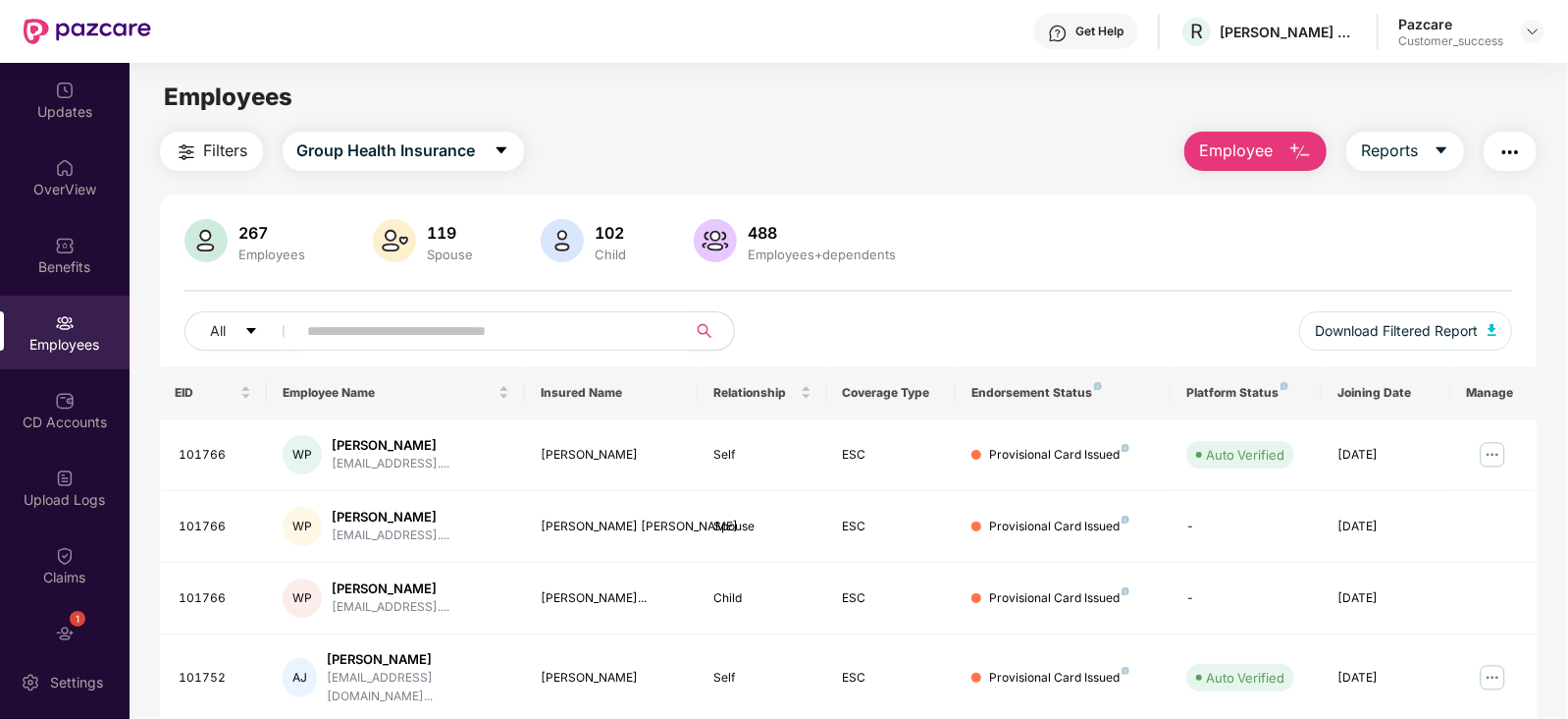
scroll to position [0, 1]
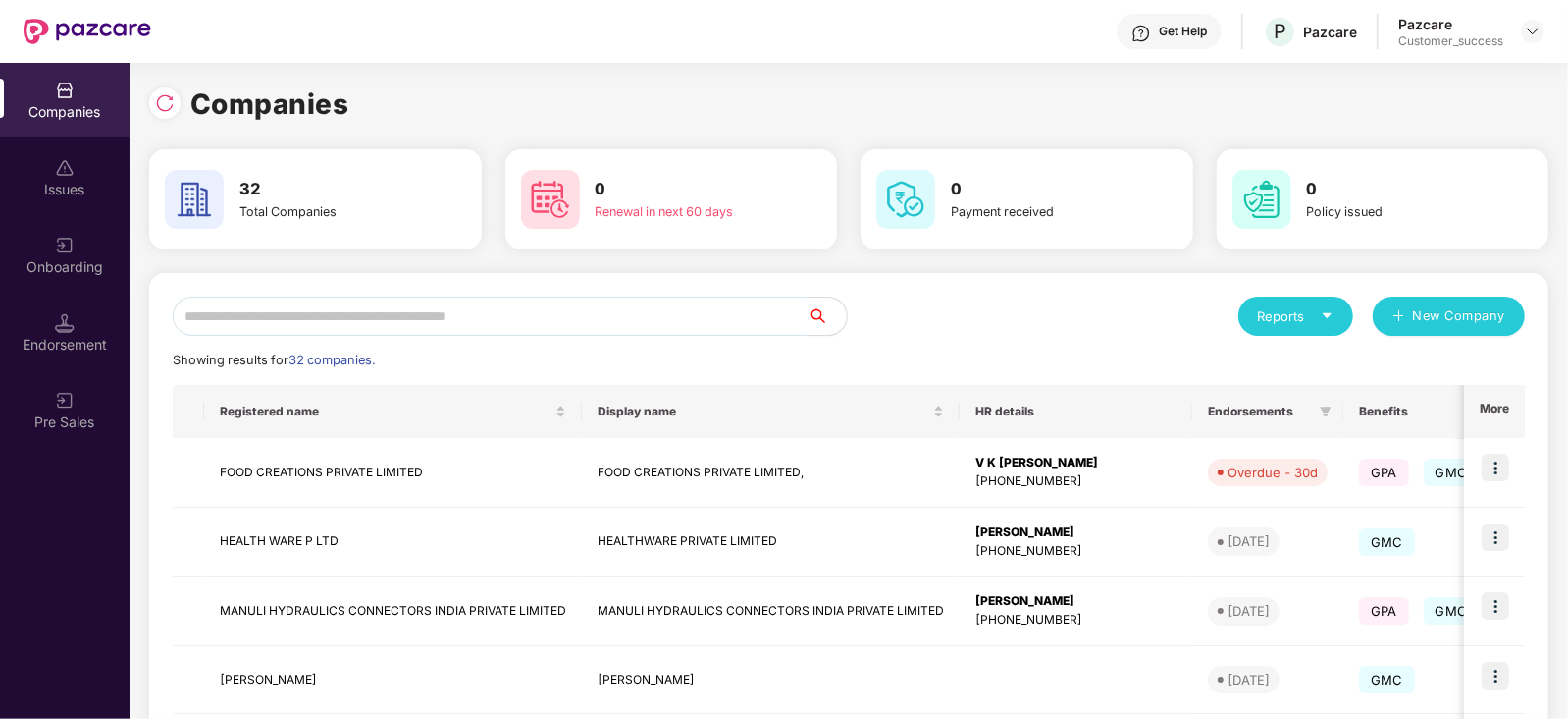
click at [305, 324] on input "text" at bounding box center [490, 316] width 635 height 39
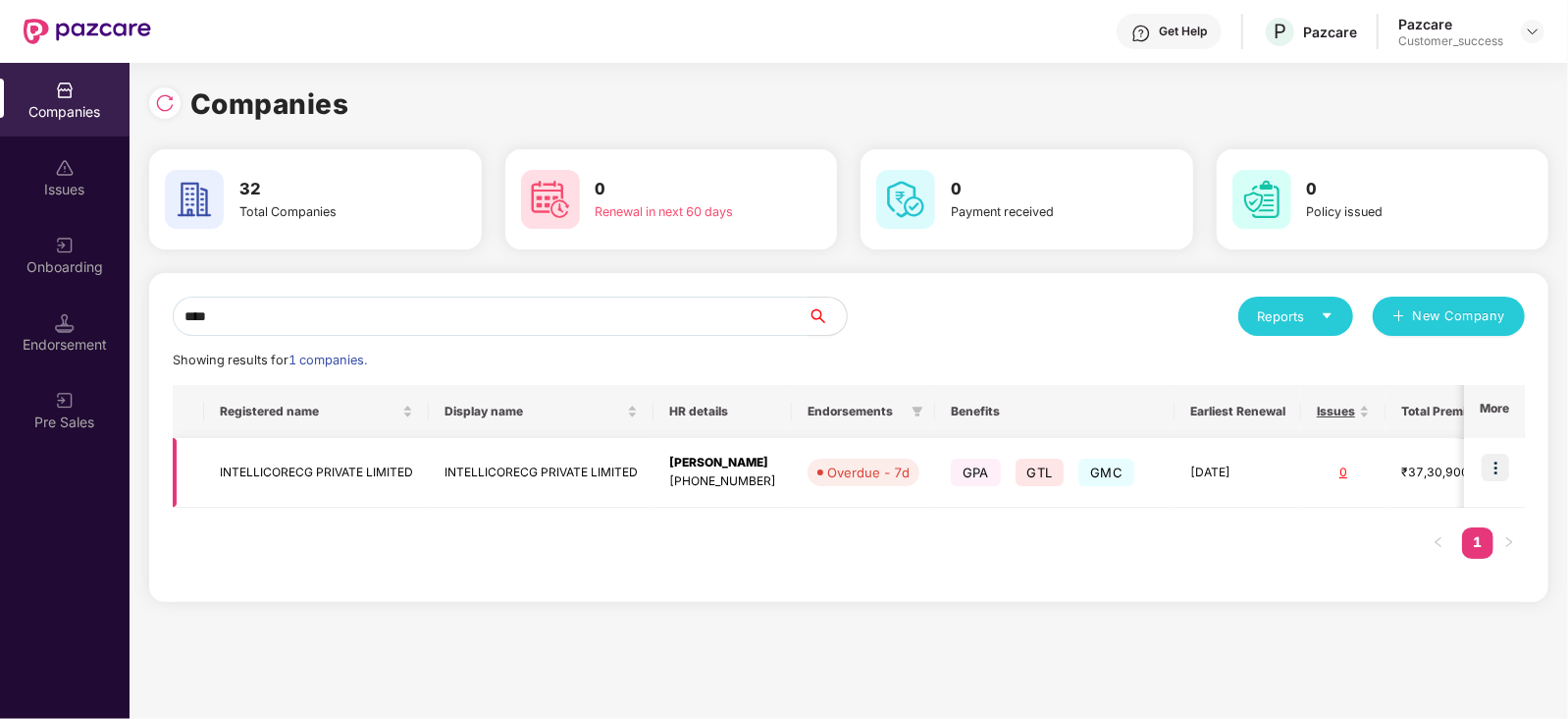
type input "****"
click at [1504, 466] on img at bounding box center [1496, 468] width 27 height 28
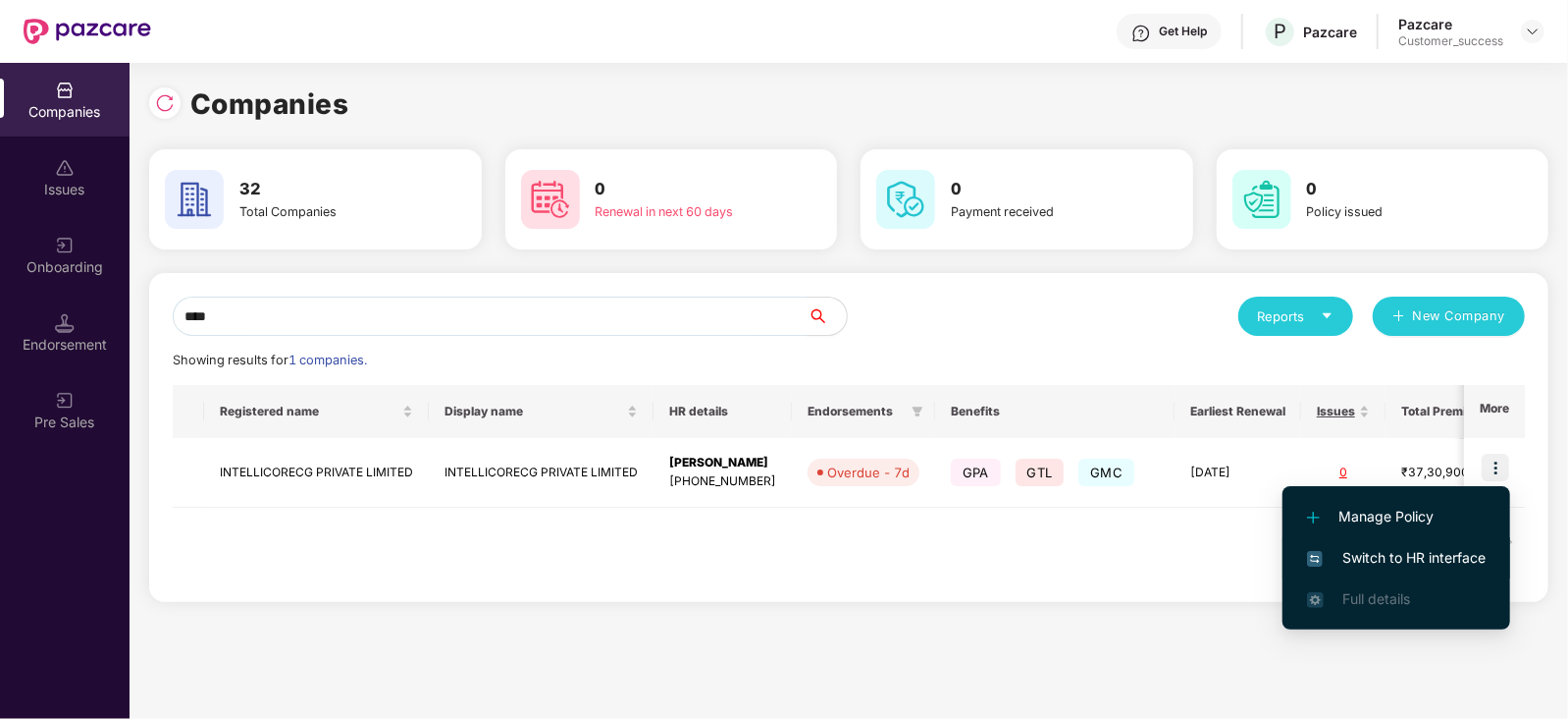
click at [1415, 557] on span "Switch to HR interface" at bounding box center [1397, 558] width 179 height 22
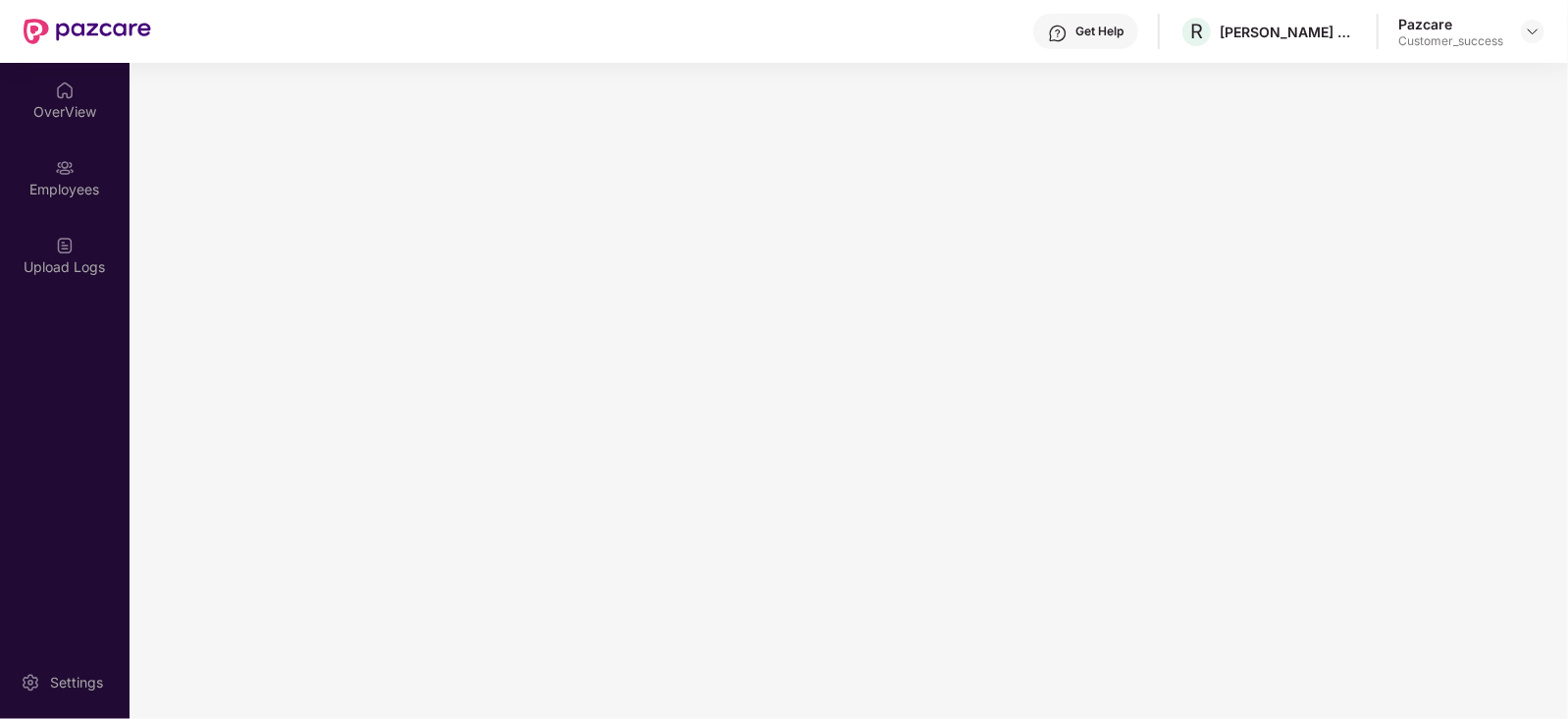
scroll to position [0, 0]
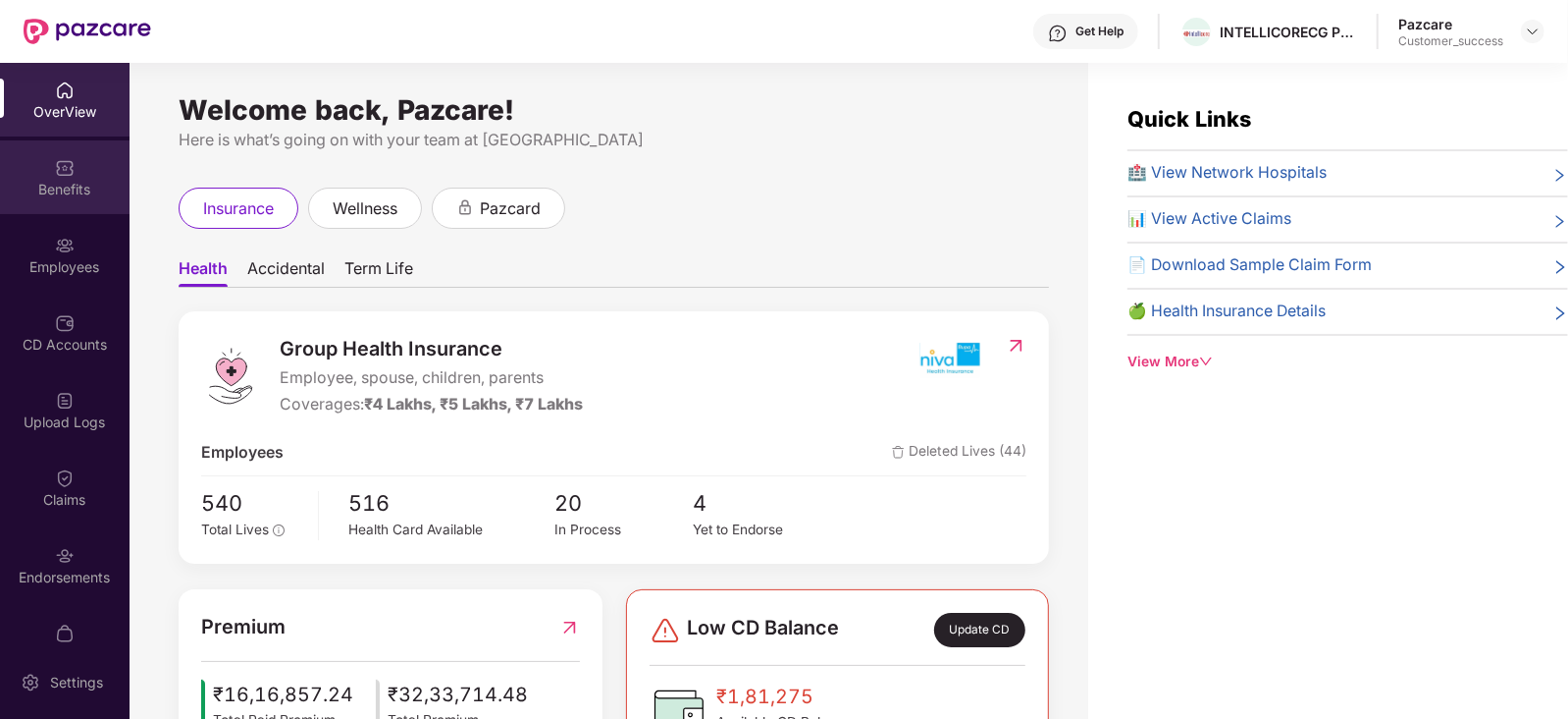
click at [62, 180] on div "Benefits" at bounding box center [65, 190] width 130 height 20
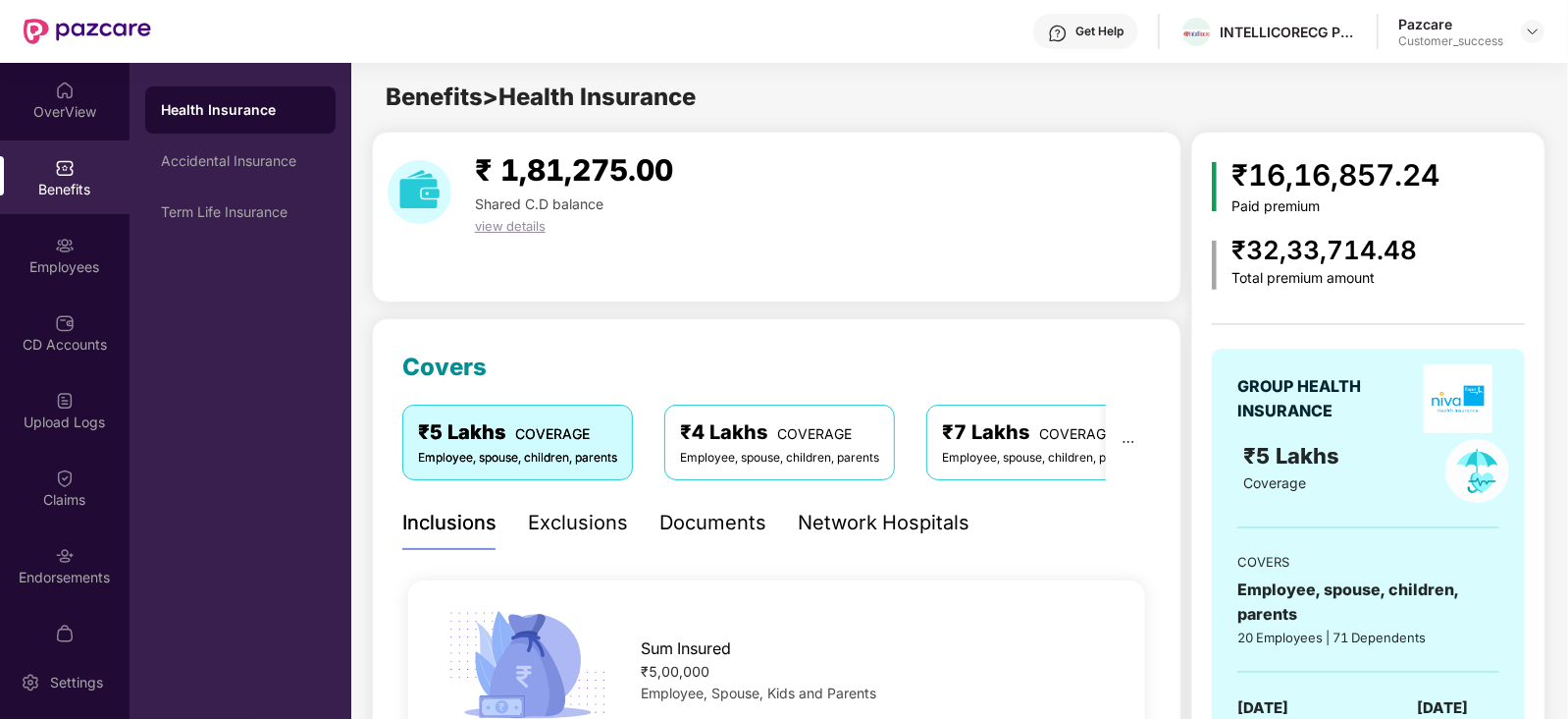
click at [723, 523] on div "Documents" at bounding box center [713, 523] width 107 height 30
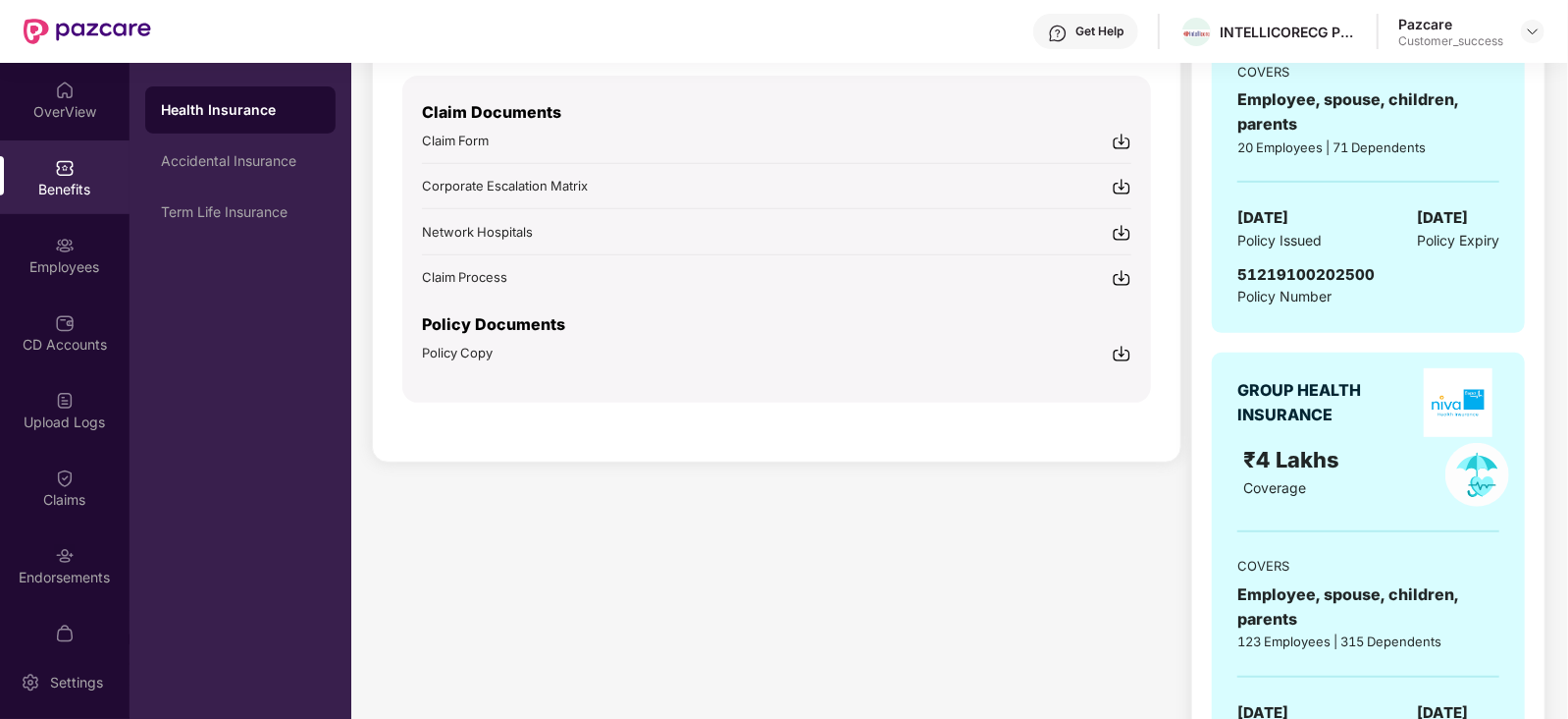
scroll to position [472, 0]
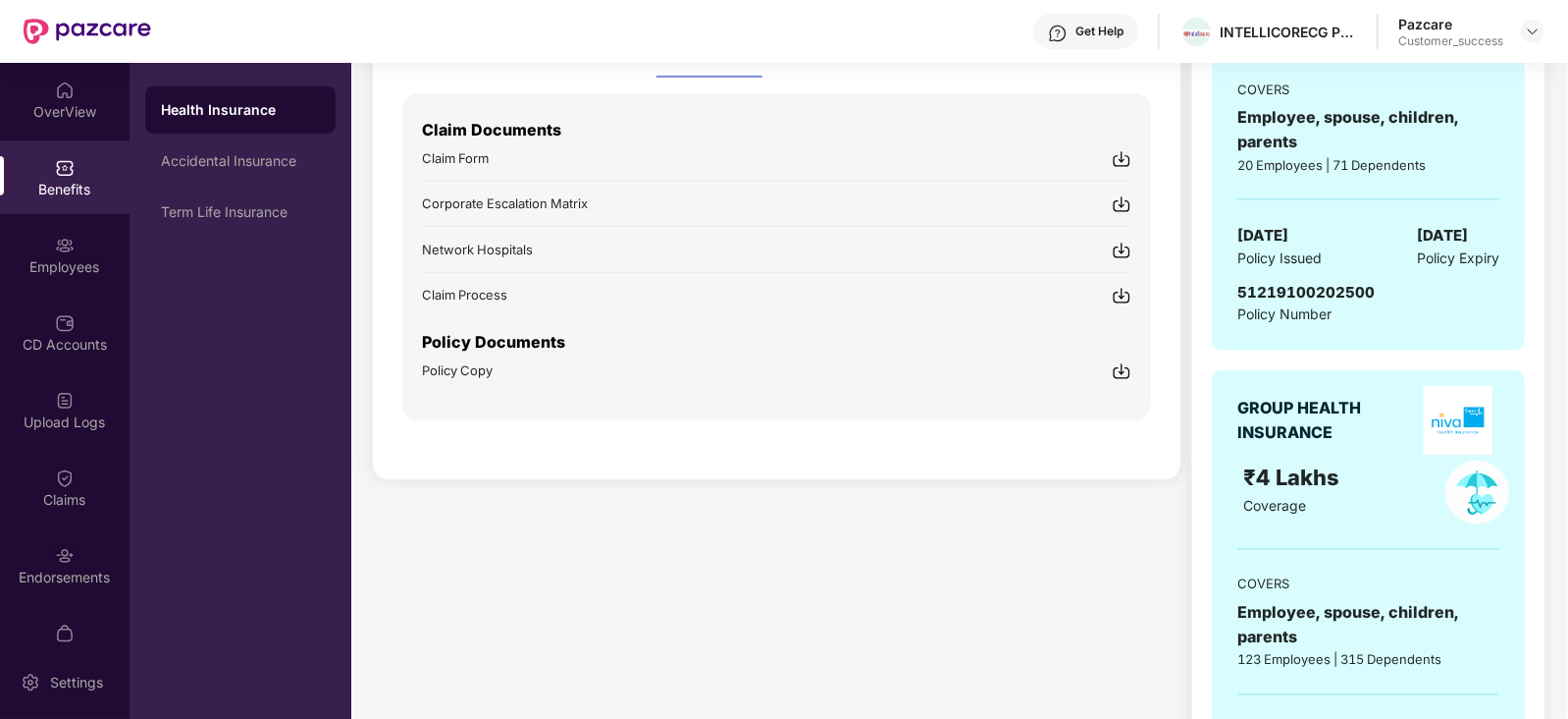
click at [1117, 361] on img at bounding box center [1122, 371] width 20 height 20
